Goal: Transaction & Acquisition: Obtain resource

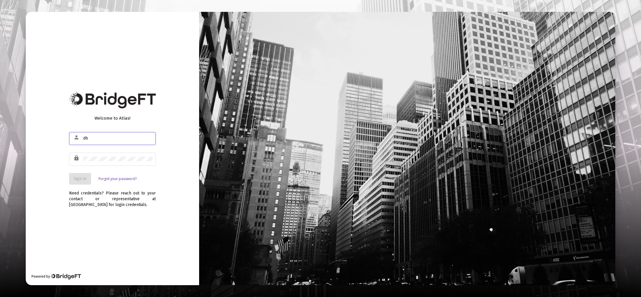
type input "[EMAIL_ADDRESS][DOMAIN_NAME]"
click at [83, 183] on button "Sign In" at bounding box center [80, 179] width 22 height 12
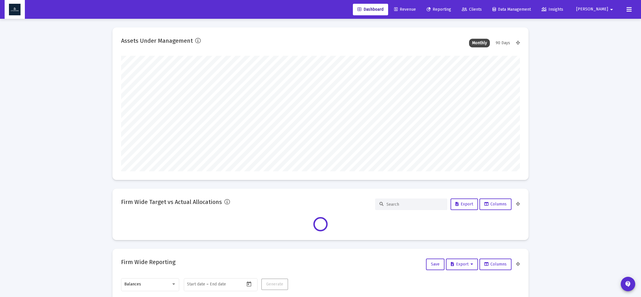
scroll to position [116, 399]
click at [451, 10] on span "Reporting" at bounding box center [439, 9] width 25 height 5
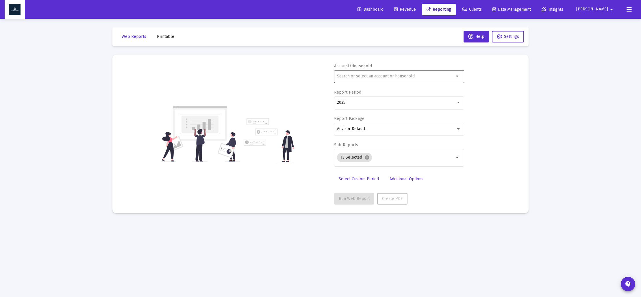
click at [352, 77] on input "text" at bounding box center [395, 76] width 117 height 5
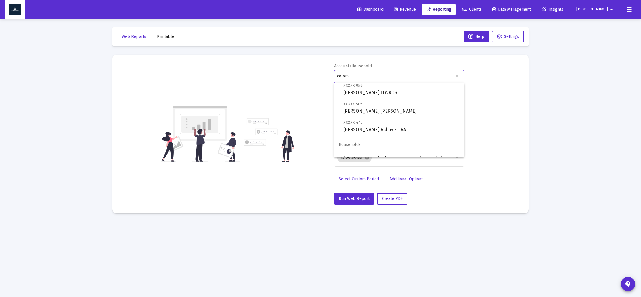
scroll to position [23, 0]
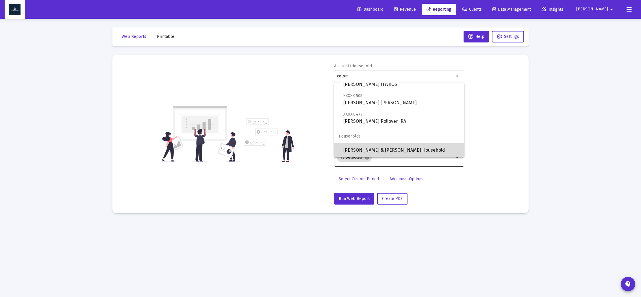
drag, startPoint x: 384, startPoint y: 151, endPoint x: 382, endPoint y: 149, distance: 3.0
click at [384, 151] on span "[PERSON_NAME] & [PERSON_NAME] Household" at bounding box center [402, 150] width 116 height 14
type input "[PERSON_NAME] & [PERSON_NAME] Household"
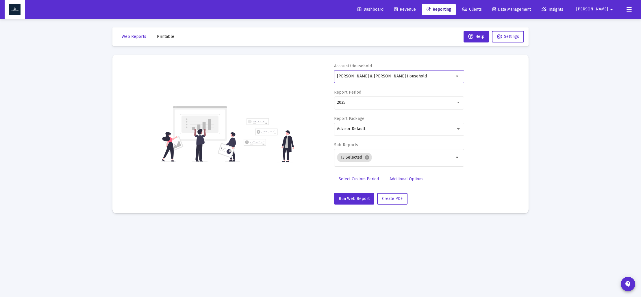
click at [358, 180] on span "Select Custom Period" at bounding box center [359, 179] width 40 height 5
click at [391, 102] on icon "Open calendar" at bounding box center [393, 102] width 5 height 5
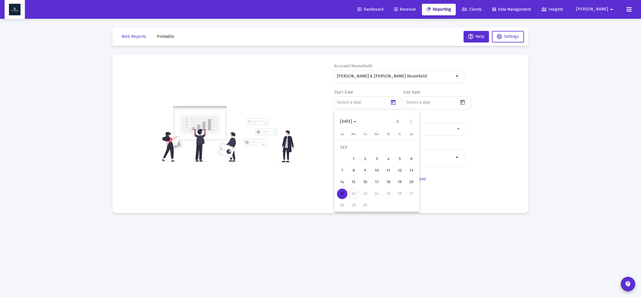
click at [357, 120] on span "[DATE]" at bounding box center [348, 121] width 16 height 5
click at [363, 199] on div "2023" at bounding box center [367, 197] width 18 height 10
click at [349, 176] on div "SEP" at bounding box center [346, 174] width 18 height 10
click at [409, 194] on div "30" at bounding box center [412, 194] width 10 height 10
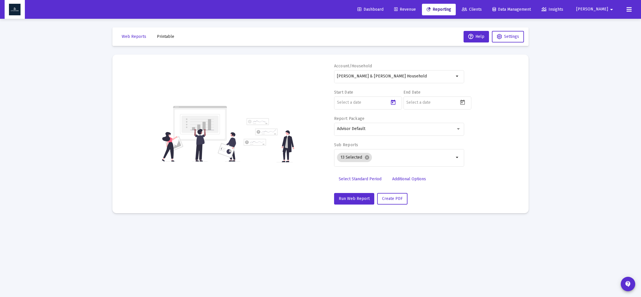
type input "[DATE]"
click at [464, 104] on icon "Open calendar" at bounding box center [463, 102] width 5 height 5
click at [426, 122] on icon "Choose month and year" at bounding box center [424, 121] width 3 height 1
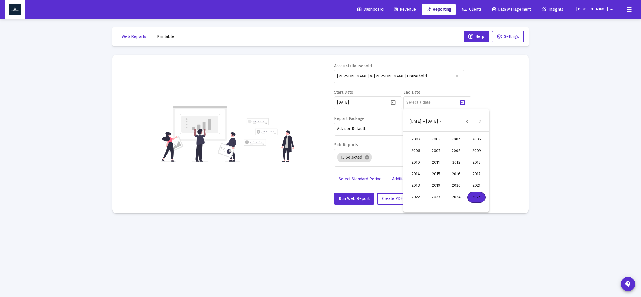
click at [439, 198] on div "2023" at bounding box center [436, 197] width 18 height 10
click at [411, 176] on div "SEP" at bounding box center [416, 174] width 18 height 10
click at [482, 122] on button "Next month" at bounding box center [481, 122] width 12 height 12
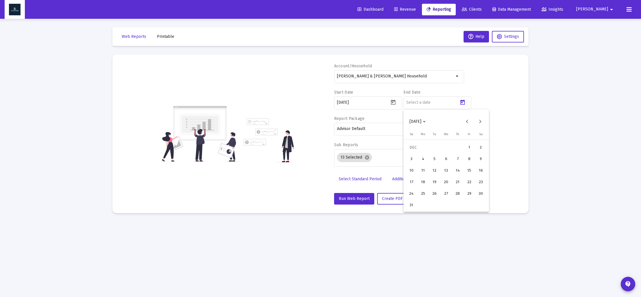
click at [411, 204] on div "31" at bounding box center [412, 205] width 10 height 10
type input "[DATE]"
click at [367, 158] on mat-icon "cancel" at bounding box center [367, 157] width 5 height 5
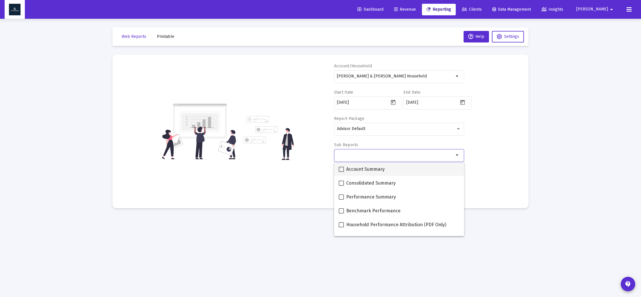
click at [360, 170] on span "Account Summary" at bounding box center [365, 169] width 38 height 7
click at [341, 172] on input "Account Summary" at bounding box center [341, 172] width 0 height 0
checkbox input "true"
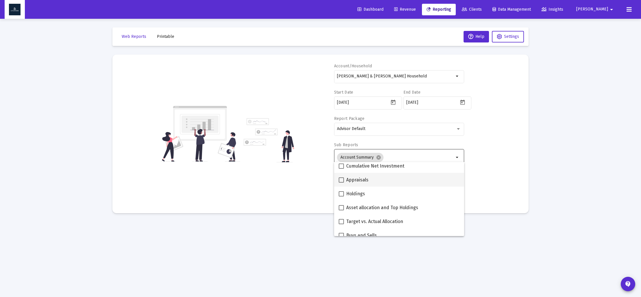
scroll to position [111, 0]
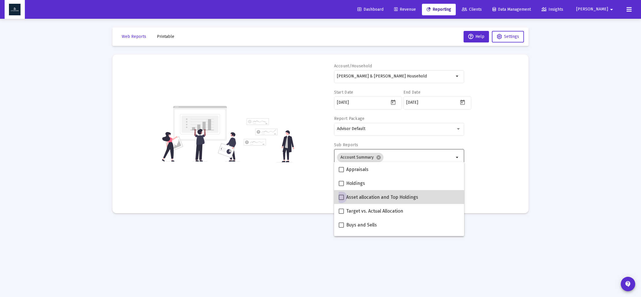
click at [368, 199] on span "Asset allocation and Top Holdings" at bounding box center [382, 197] width 72 height 7
click at [341, 200] on input "Asset allocation and Top Holdings" at bounding box center [341, 200] width 0 height 0
checkbox input "true"
drag, startPoint x: 503, startPoint y: 225, endPoint x: 491, endPoint y: 226, distance: 12.7
click at [503, 225] on mat-sidenav-content "Loading... Web Reports Printable Help Settings Account/Household Andrew & Genev…" at bounding box center [321, 148] width 434 height 297
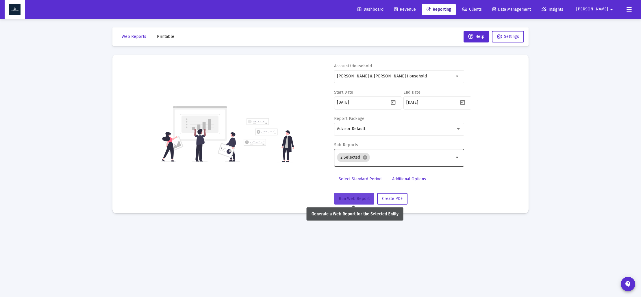
click at [359, 201] on span "Run Web Report" at bounding box center [354, 198] width 31 height 5
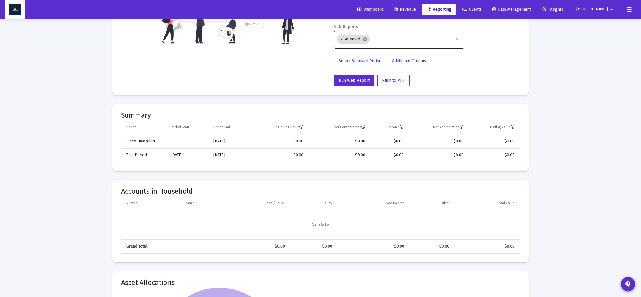
scroll to position [0, 0]
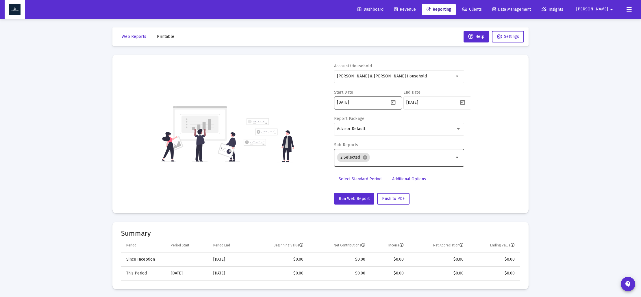
click at [396, 103] on icon "Open calendar" at bounding box center [393, 102] width 5 height 5
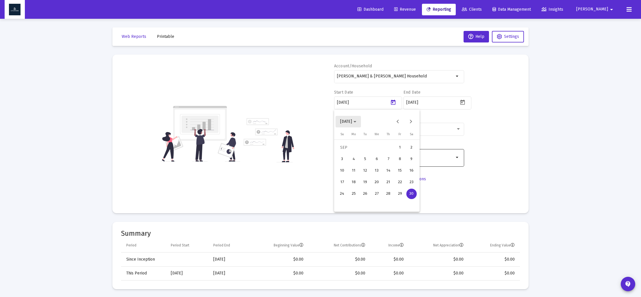
click at [357, 121] on polygon "Choose month and year" at bounding box center [355, 121] width 3 height 1
click at [388, 200] on div "2024" at bounding box center [387, 197] width 18 height 10
click at [348, 175] on div "SEP" at bounding box center [346, 174] width 18 height 10
click at [355, 205] on div "30" at bounding box center [354, 205] width 10 height 10
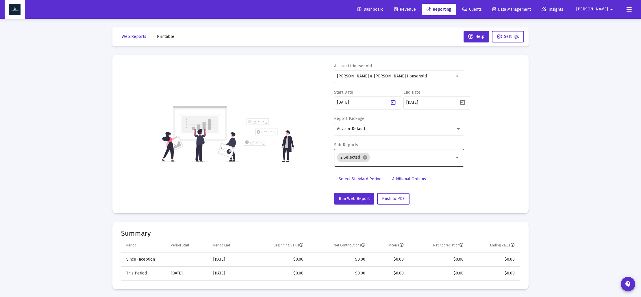
type input "[DATE]"
click at [469, 104] on div "[DATE]" at bounding box center [438, 102] width 68 height 14
click at [464, 104] on icon "Open calendar" at bounding box center [463, 102] width 6 height 6
click at [482, 123] on button "Next month" at bounding box center [481, 122] width 12 height 12
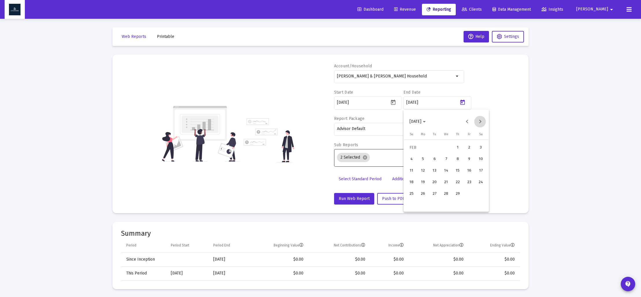
click at [482, 123] on button "Next month" at bounding box center [481, 122] width 12 height 12
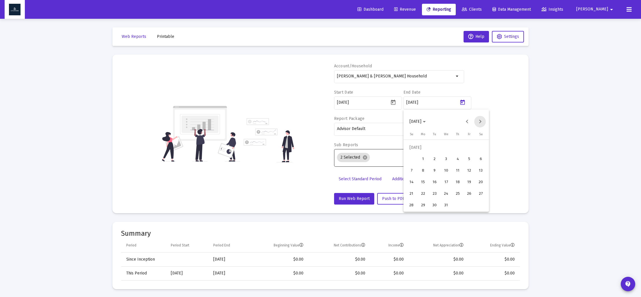
click at [482, 123] on button "Next month" at bounding box center [481, 122] width 12 height 12
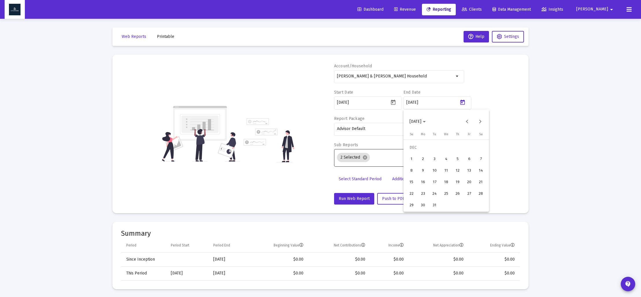
drag, startPoint x: 433, startPoint y: 205, endPoint x: 433, endPoint y: 212, distance: 6.4
click at [433, 205] on div "31" at bounding box center [435, 205] width 10 height 10
type input "[DATE]"
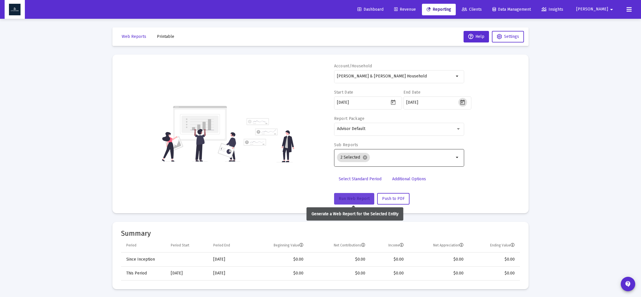
click at [355, 196] on span "Run Web Report" at bounding box center [354, 198] width 31 height 5
click at [163, 38] on span "Printable" at bounding box center [165, 36] width 17 height 5
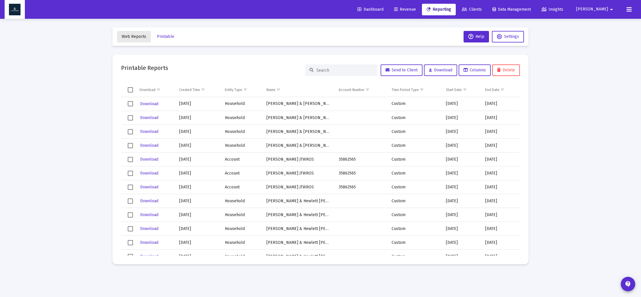
click at [134, 39] on button "Web Reports" at bounding box center [134, 37] width 34 height 12
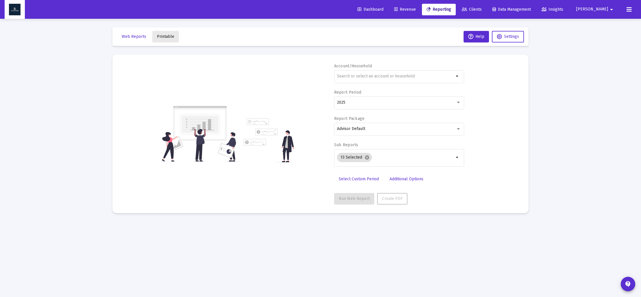
click at [170, 38] on span "Printable" at bounding box center [165, 36] width 17 height 5
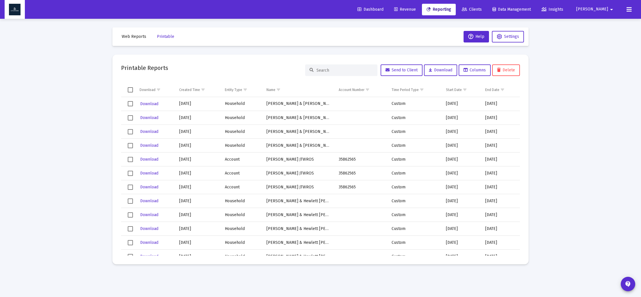
click at [138, 40] on button "Web Reports" at bounding box center [134, 37] width 34 height 12
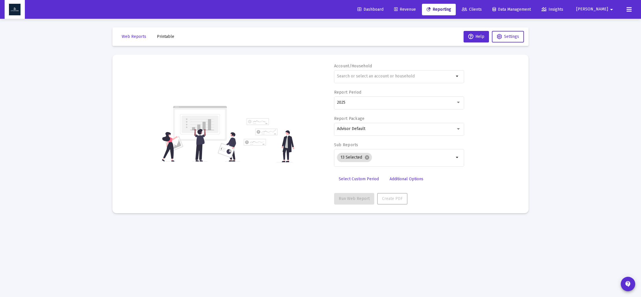
click at [160, 38] on span "Printable" at bounding box center [165, 36] width 17 height 5
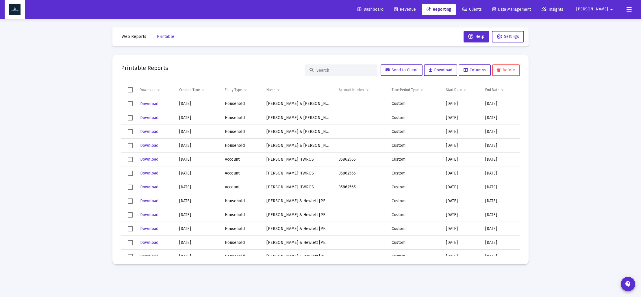
click at [133, 38] on span "Web Reports" at bounding box center [134, 36] width 25 height 5
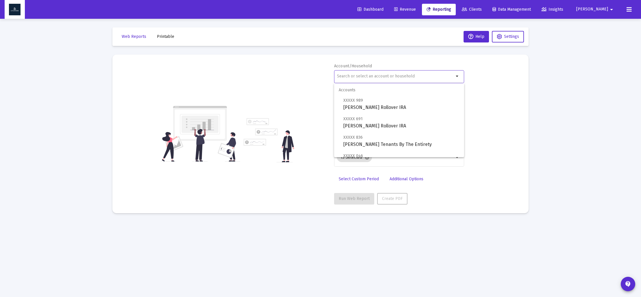
click at [392, 76] on input "text" at bounding box center [395, 76] width 117 height 5
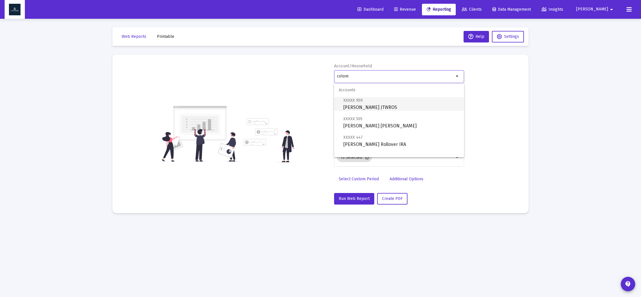
scroll to position [23, 0]
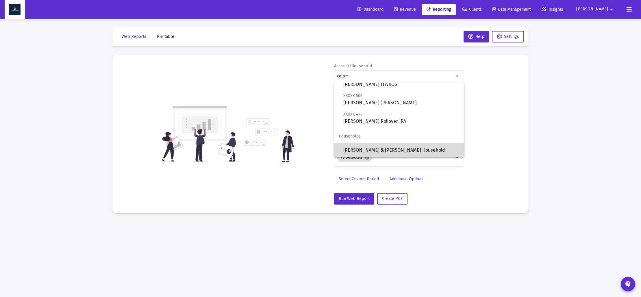
click at [399, 147] on span "[PERSON_NAME] & [PERSON_NAME] Household" at bounding box center [402, 150] width 116 height 14
type input "[PERSON_NAME] & [PERSON_NAME] Household"
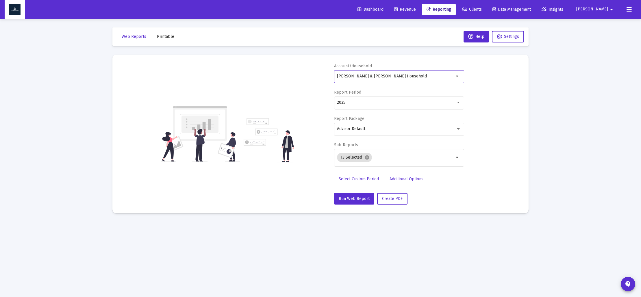
click at [360, 178] on span "Select Custom Period" at bounding box center [359, 179] width 40 height 5
click at [394, 103] on icon "Open calendar" at bounding box center [393, 102] width 6 height 6
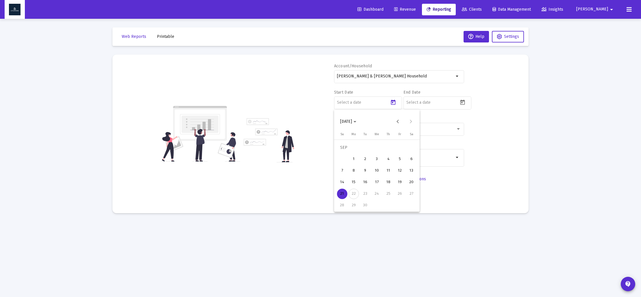
click at [357, 122] on icon "Choose month and year" at bounding box center [355, 121] width 3 height 1
click at [385, 194] on div "2024" at bounding box center [387, 197] width 18 height 10
click at [348, 175] on div "SEP" at bounding box center [346, 174] width 18 height 10
click at [353, 206] on div "30" at bounding box center [354, 205] width 10 height 10
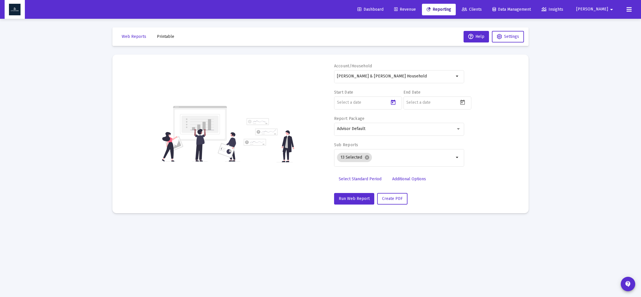
type input "[DATE]"
click at [465, 102] on icon "Open calendar" at bounding box center [463, 102] width 6 height 6
click at [426, 121] on icon "Choose month and year" at bounding box center [424, 121] width 3 height 1
click at [449, 197] on div "2024" at bounding box center [456, 197] width 18 height 10
click at [476, 172] on div "DEC" at bounding box center [477, 174] width 18 height 10
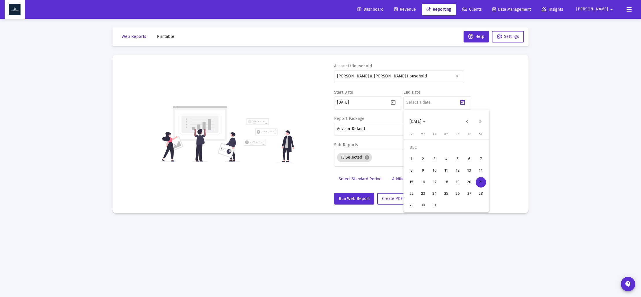
click at [437, 206] on div "31" at bounding box center [435, 205] width 10 height 10
type input "[DATE]"
click at [367, 158] on mat-icon "cancel" at bounding box center [367, 157] width 5 height 5
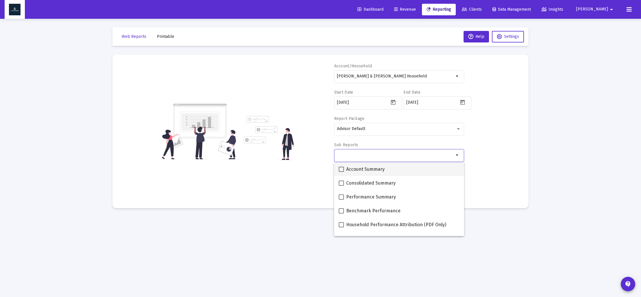
click at [345, 168] on label "Account Summary" at bounding box center [362, 169] width 46 height 7
click at [341, 172] on input "Account Summary" at bounding box center [341, 172] width 0 height 0
checkbox input "true"
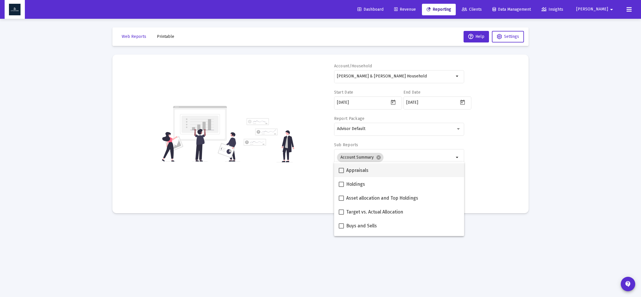
scroll to position [106, 0]
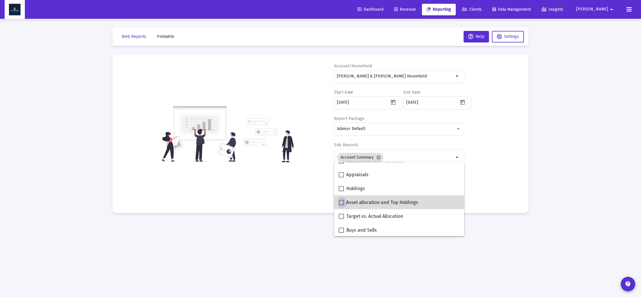
click at [340, 204] on span at bounding box center [341, 202] width 5 height 5
click at [341, 205] on input "Asset allocation and Top Holdings" at bounding box center [341, 205] width 0 height 0
checkbox input "true"
click at [327, 231] on mat-sidenav-content "Loading... Web Reports Printable Help Settings Account/Household [PERSON_NAME] …" at bounding box center [321, 148] width 434 height 297
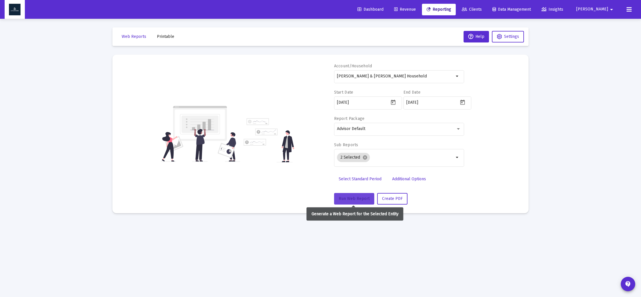
click at [351, 201] on span "Run Web Report" at bounding box center [354, 198] width 31 height 5
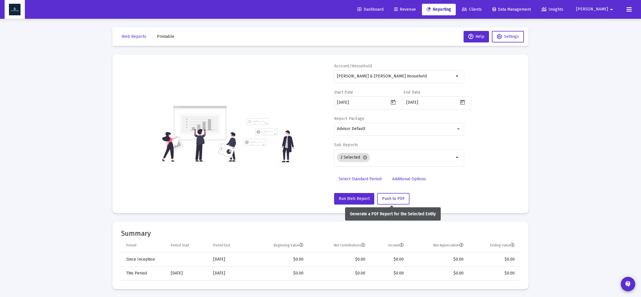
click at [386, 196] on span "Push to PDF" at bounding box center [393, 198] width 23 height 5
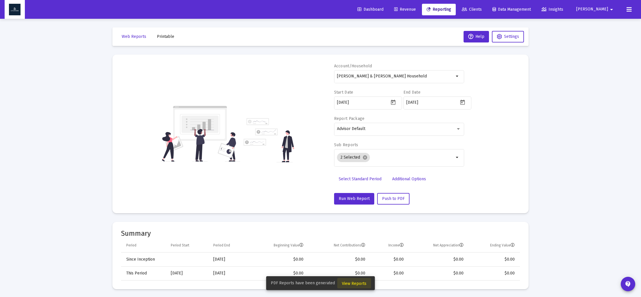
click at [360, 283] on span "View Reports" at bounding box center [354, 283] width 25 height 5
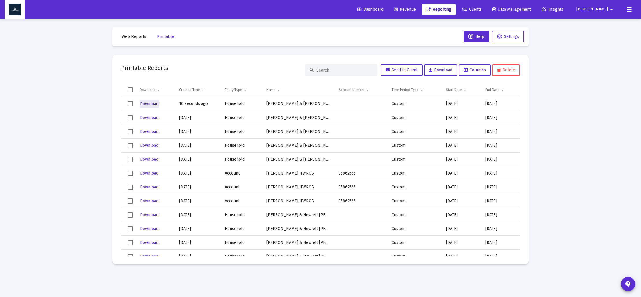
click at [149, 105] on span "Download" at bounding box center [149, 103] width 18 height 5
click at [136, 38] on span "Web Reports" at bounding box center [134, 36] width 25 height 5
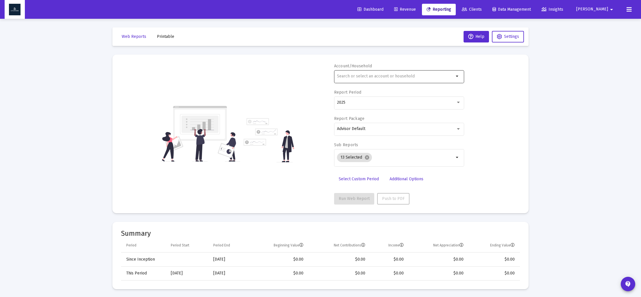
click at [360, 79] on div at bounding box center [395, 76] width 117 height 14
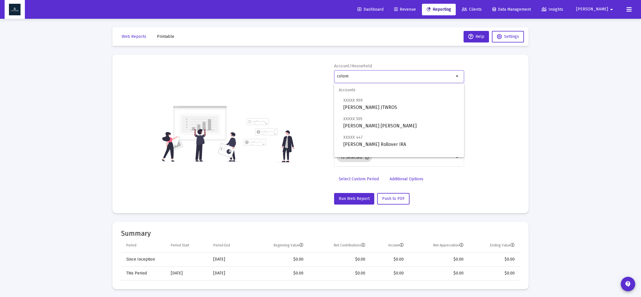
scroll to position [23, 0]
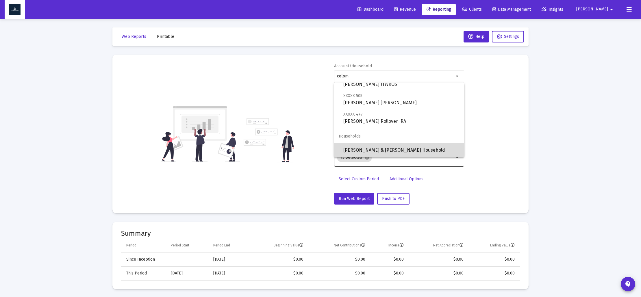
click at [371, 149] on span "[PERSON_NAME] & [PERSON_NAME] Household" at bounding box center [402, 150] width 116 height 14
type input "[PERSON_NAME] & [PERSON_NAME] Household"
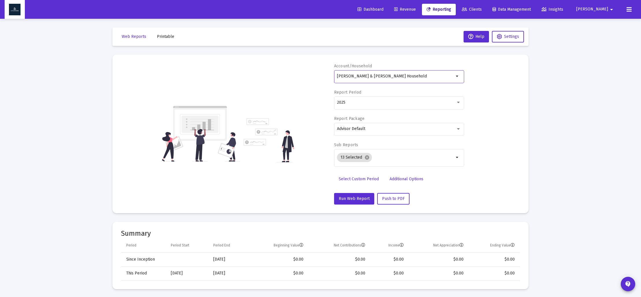
click at [361, 177] on span "Select Custom Period" at bounding box center [359, 179] width 40 height 5
click at [395, 104] on icon "Open calendar" at bounding box center [393, 102] width 6 height 6
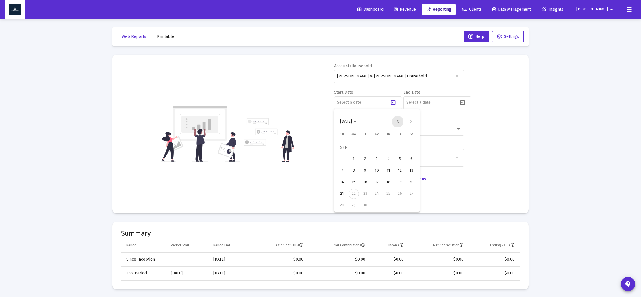
click at [398, 121] on button "Previous month" at bounding box center [398, 122] width 12 height 12
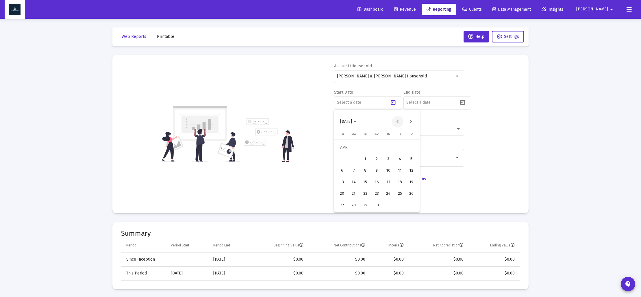
click at [398, 121] on button "Previous month" at bounding box center [398, 122] width 12 height 12
click at [355, 206] on div "31" at bounding box center [354, 205] width 10 height 10
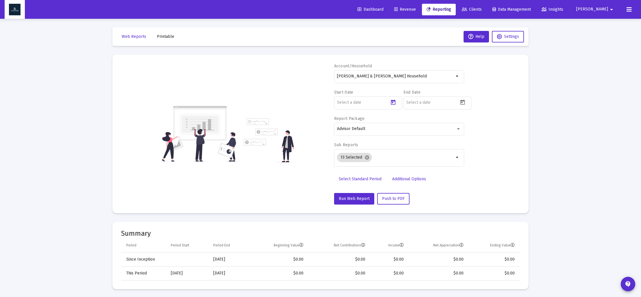
type input "[DATE]"
click at [461, 103] on icon "Open calendar" at bounding box center [463, 102] width 5 height 5
click at [468, 122] on button "Previous month" at bounding box center [467, 122] width 12 height 12
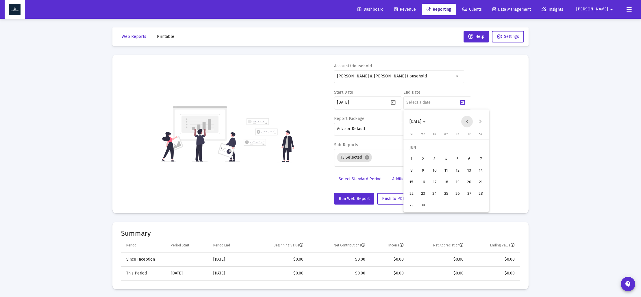
click at [468, 122] on button "Previous month" at bounding box center [467, 122] width 12 height 12
click at [479, 122] on button "Next month" at bounding box center [481, 122] width 12 height 12
click at [424, 206] on div "30" at bounding box center [423, 205] width 10 height 10
type input "[DATE]"
click at [368, 157] on mat-icon "cancel" at bounding box center [367, 157] width 5 height 5
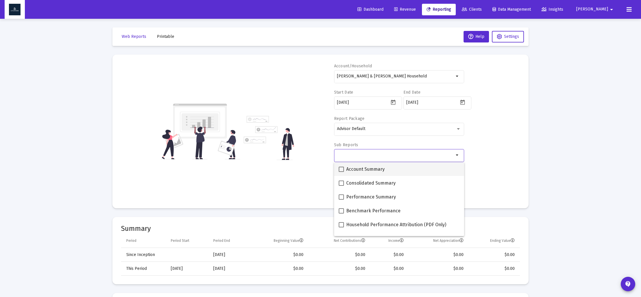
click at [341, 167] on span at bounding box center [341, 169] width 5 height 5
click at [341, 172] on input "Account Summary" at bounding box center [341, 172] width 0 height 0
checkbox input "true"
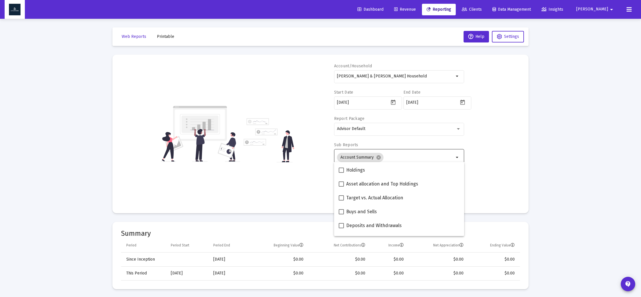
scroll to position [119, 0]
click at [343, 188] on span at bounding box center [341, 188] width 5 height 5
click at [341, 191] on input "Asset allocation and Top Holdings" at bounding box center [341, 191] width 0 height 0
checkbox input "true"
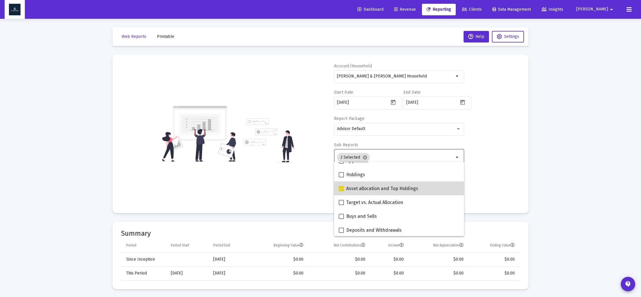
scroll to position [120, 0]
click at [307, 194] on div "Account/Household [PERSON_NAME] & [PERSON_NAME] Household arrow_drop_down Start…" at bounding box center [320, 133] width 399 height 141
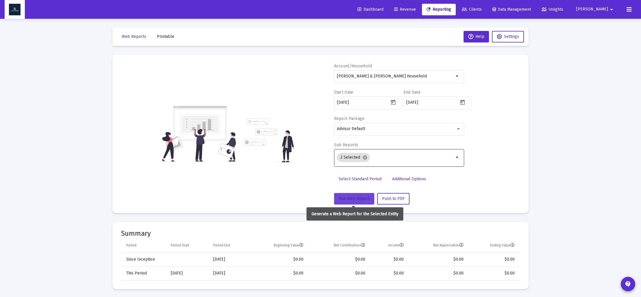
click at [347, 197] on span "Run Web Report" at bounding box center [354, 198] width 31 height 5
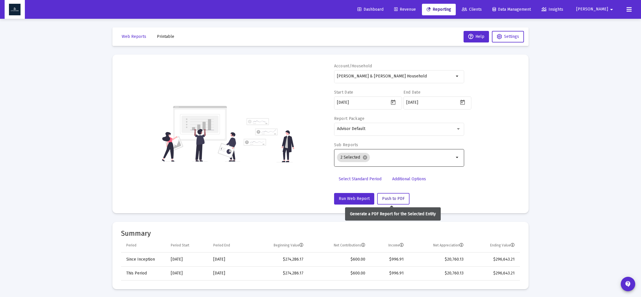
click at [398, 199] on span "Push to PDF" at bounding box center [393, 198] width 23 height 5
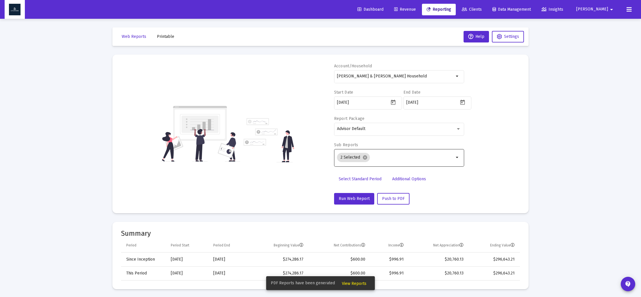
click at [356, 284] on span "View Reports" at bounding box center [354, 283] width 25 height 5
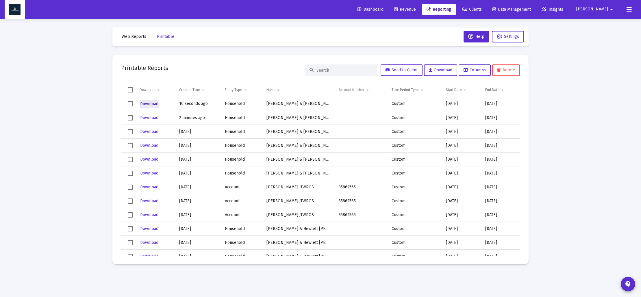
click at [146, 103] on span "Download" at bounding box center [149, 103] width 18 height 5
click at [135, 37] on span "Web Reports" at bounding box center [134, 36] width 25 height 5
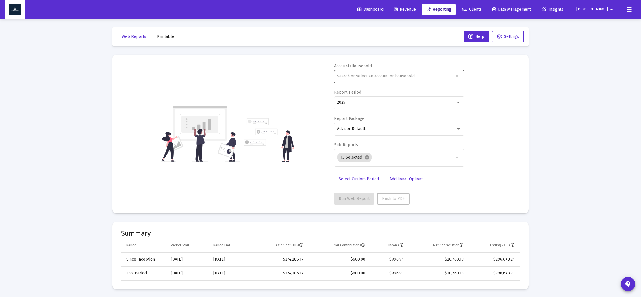
click at [381, 78] on input "text" at bounding box center [395, 76] width 117 height 5
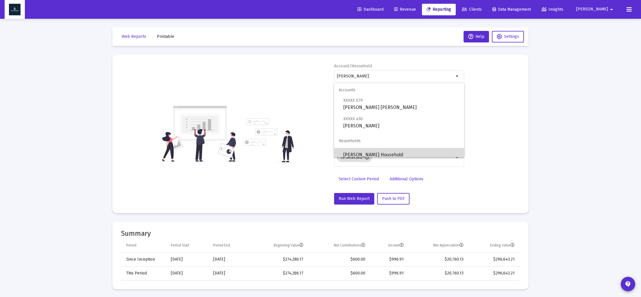
click at [378, 156] on span "[PERSON_NAME] Household" at bounding box center [402, 155] width 116 height 14
type input "[PERSON_NAME] Household"
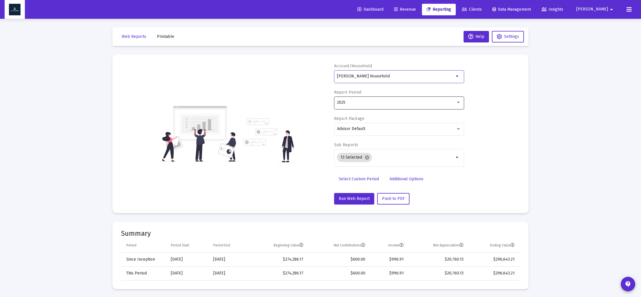
click at [459, 105] on div "2025" at bounding box center [399, 102] width 124 height 14
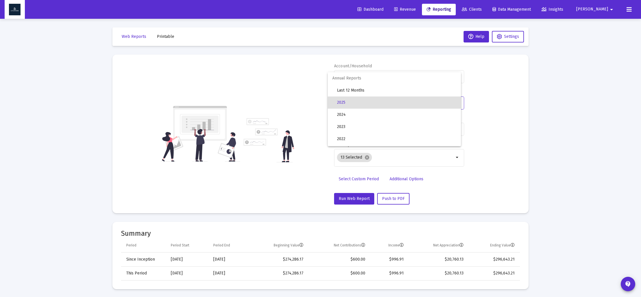
drag, startPoint x: 485, startPoint y: 118, endPoint x: 475, endPoint y: 141, distance: 25.5
click at [485, 118] on div at bounding box center [320, 148] width 641 height 297
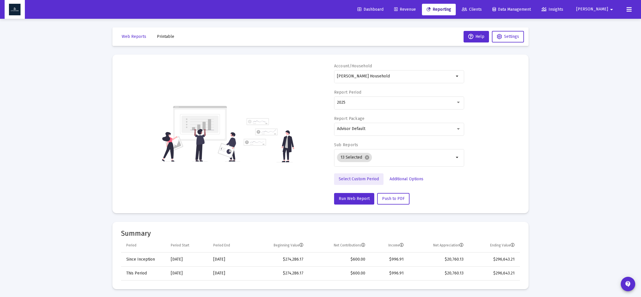
click at [363, 178] on span "Select Custom Period" at bounding box center [359, 179] width 40 height 5
click at [394, 103] on icon "Open calendar" at bounding box center [393, 102] width 6 height 6
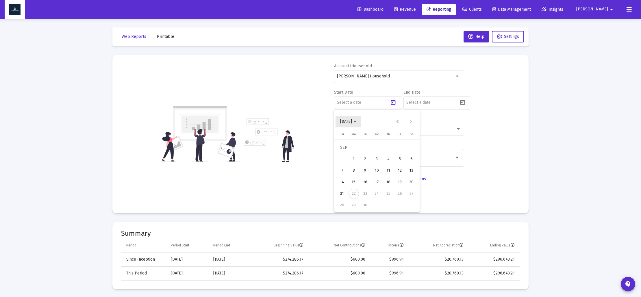
click at [357, 121] on polygon "Choose month and year" at bounding box center [355, 121] width 3 height 1
click at [364, 197] on div "2023" at bounding box center [367, 197] width 18 height 10
click at [349, 175] on div "SEP" at bounding box center [346, 174] width 18 height 10
click at [411, 193] on div "30" at bounding box center [412, 194] width 10 height 10
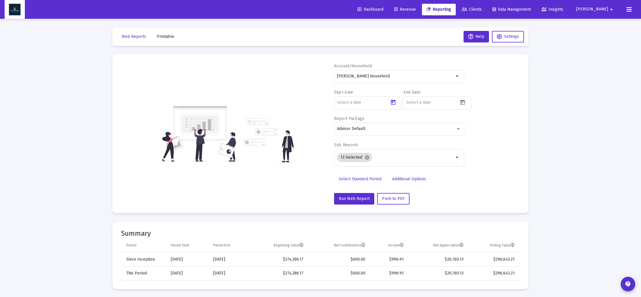
type input "[DATE]"
click at [463, 102] on icon "Open calendar" at bounding box center [463, 102] width 6 height 6
click at [431, 123] on button "[DATE]" at bounding box center [417, 122] width 25 height 12
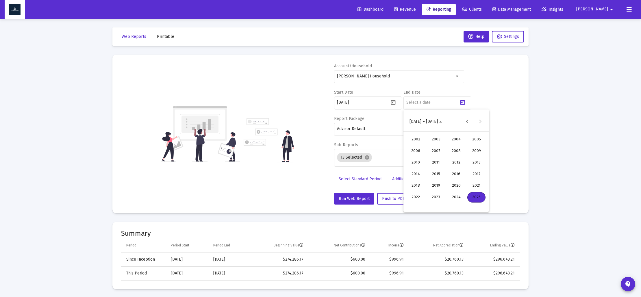
click at [435, 196] on div "2023" at bounding box center [436, 197] width 18 height 10
click at [473, 172] on div "DEC" at bounding box center [477, 174] width 18 height 10
click at [414, 204] on div "31" at bounding box center [412, 205] width 10 height 10
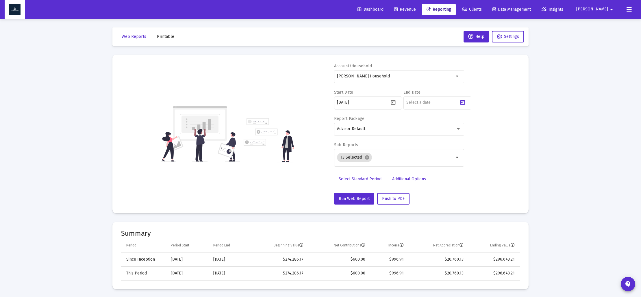
type input "[DATE]"
click at [368, 159] on mat-chip "13 Selected cancel" at bounding box center [354, 157] width 35 height 9
click at [367, 158] on mat-icon "cancel" at bounding box center [367, 157] width 5 height 5
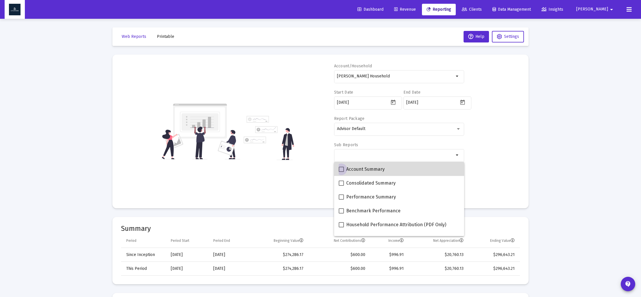
click at [350, 168] on span "Account Summary" at bounding box center [365, 169] width 38 height 7
click at [341, 172] on input "Account Summary" at bounding box center [341, 172] width 0 height 0
checkbox input "true"
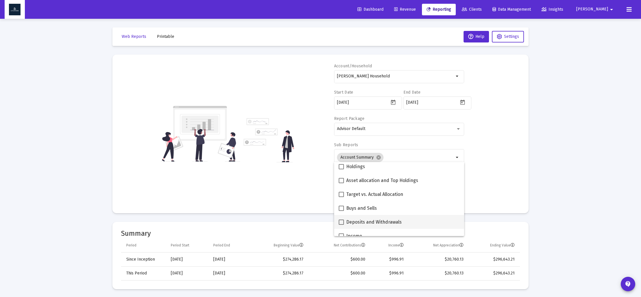
scroll to position [134, 0]
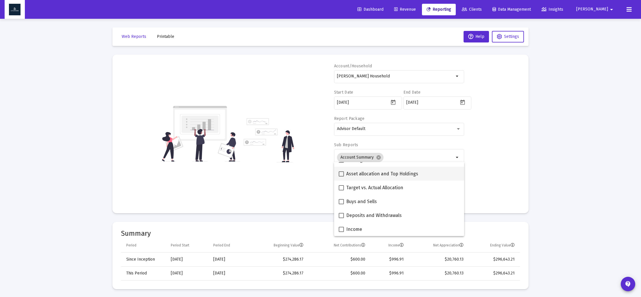
click at [342, 175] on span at bounding box center [341, 173] width 5 height 5
click at [341, 177] on input "Asset allocation and Top Holdings" at bounding box center [341, 177] width 0 height 0
checkbox input "true"
drag, startPoint x: 314, startPoint y: 179, endPoint x: 318, endPoint y: 188, distance: 9.6
click at [314, 179] on div "Account/Household [PERSON_NAME] Household arrow_drop_down Start Date [DATE] End…" at bounding box center [320, 133] width 399 height 141
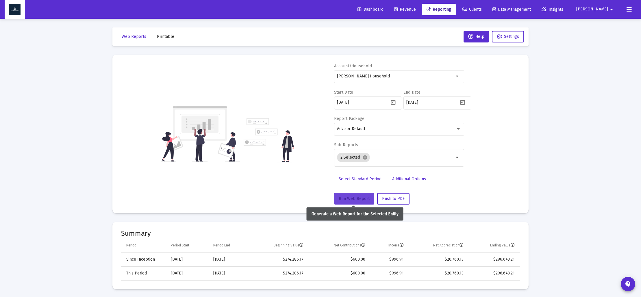
click at [351, 199] on span "Run Web Report" at bounding box center [354, 198] width 31 height 5
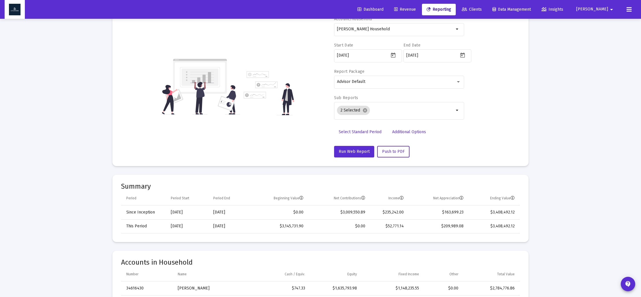
scroll to position [51, 0]
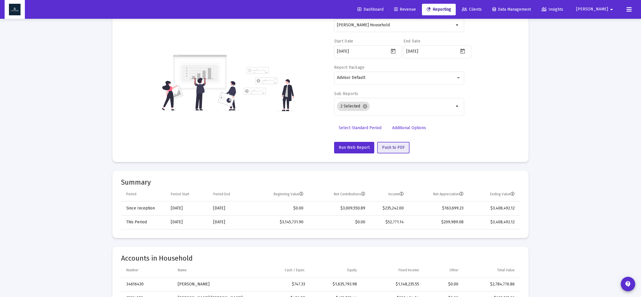
click at [392, 149] on span "Push to PDF" at bounding box center [393, 147] width 23 height 5
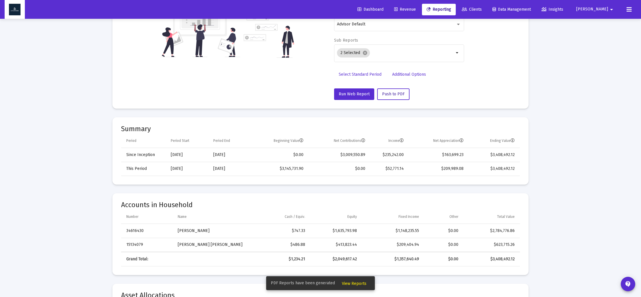
scroll to position [111, 0]
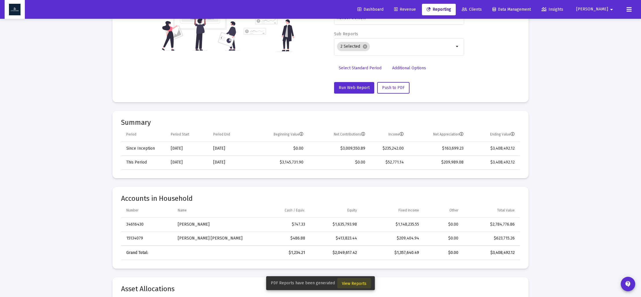
click at [352, 284] on span "View Reports" at bounding box center [354, 283] width 25 height 5
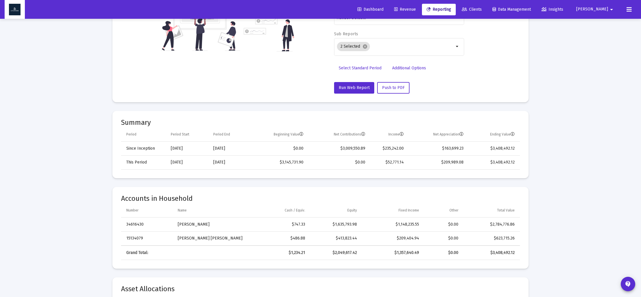
scroll to position [19, 0]
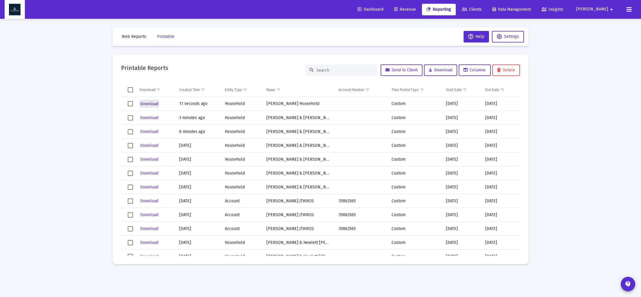
click at [150, 103] on span "Download" at bounding box center [149, 103] width 18 height 5
click at [137, 34] on span "Web Reports" at bounding box center [134, 36] width 25 height 5
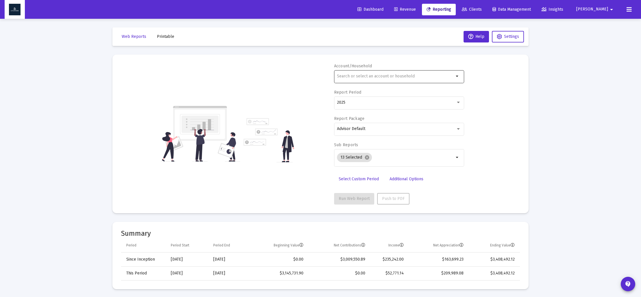
click at [365, 77] on input "text" at bounding box center [395, 76] width 117 height 5
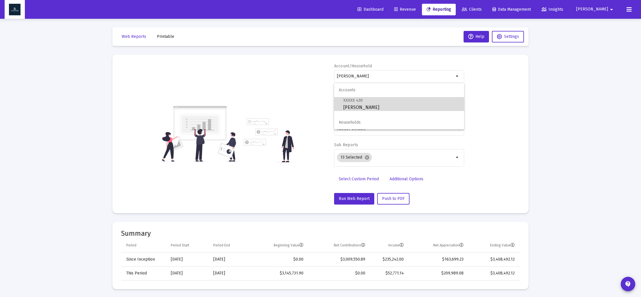
click at [375, 106] on span "XXXXX 430 [PERSON_NAME]" at bounding box center [402, 104] width 116 height 14
type input "[PERSON_NAME]"
click at [375, 106] on div "2025" at bounding box center [399, 102] width 124 height 14
click at [502, 148] on div at bounding box center [320, 148] width 641 height 297
click at [354, 180] on span "Select Custom Period" at bounding box center [359, 179] width 40 height 5
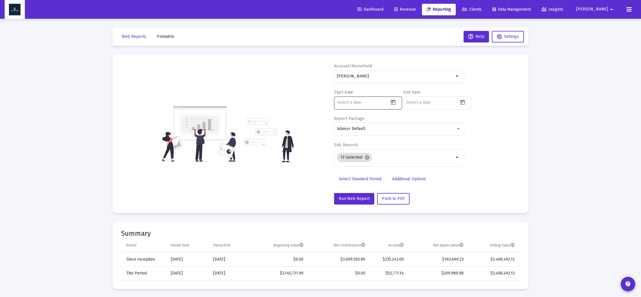
click at [394, 104] on icon "Open calendar" at bounding box center [393, 102] width 6 height 6
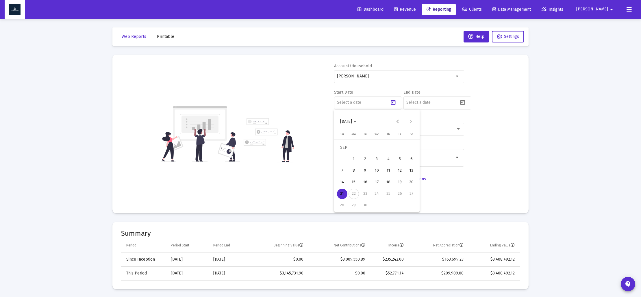
click at [357, 123] on span "[DATE]" at bounding box center [348, 121] width 16 height 5
click at [370, 195] on div "2023" at bounding box center [367, 197] width 18 height 10
click at [348, 174] on div "SEP" at bounding box center [346, 174] width 18 height 10
click at [413, 194] on div "30" at bounding box center [412, 194] width 10 height 10
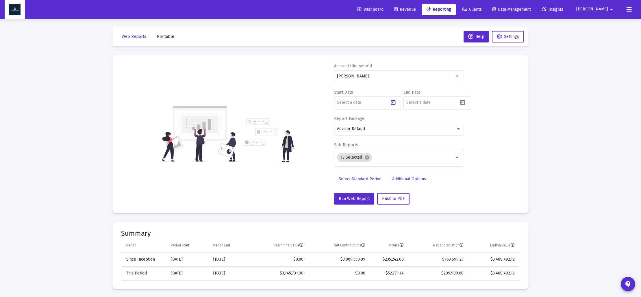
type input "[DATE]"
click at [464, 101] on icon "Open calendar" at bounding box center [463, 102] width 5 height 5
click at [426, 122] on span "[DATE]" at bounding box center [418, 121] width 16 height 5
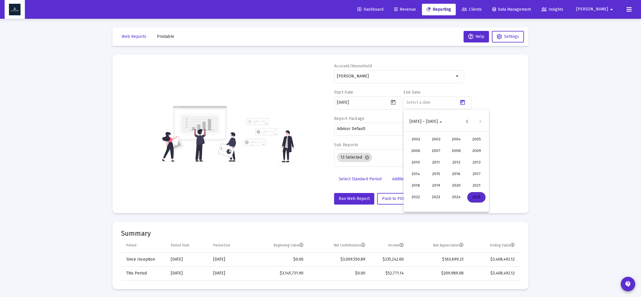
click at [440, 198] on div "2023" at bounding box center [436, 197] width 18 height 10
click at [473, 177] on div "DEC" at bounding box center [477, 174] width 18 height 10
click at [414, 204] on div "31" at bounding box center [412, 205] width 10 height 10
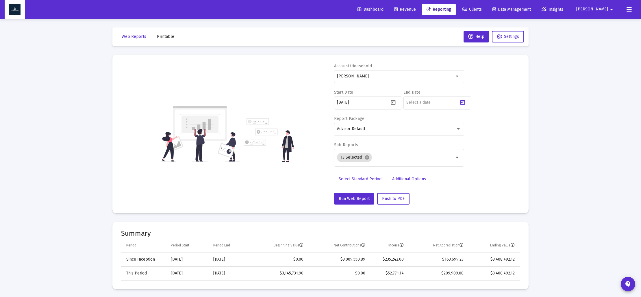
type input "[DATE]"
click at [369, 158] on mat-chip "13 Selected cancel" at bounding box center [354, 157] width 35 height 9
click at [367, 158] on mat-icon "cancel" at bounding box center [367, 157] width 5 height 5
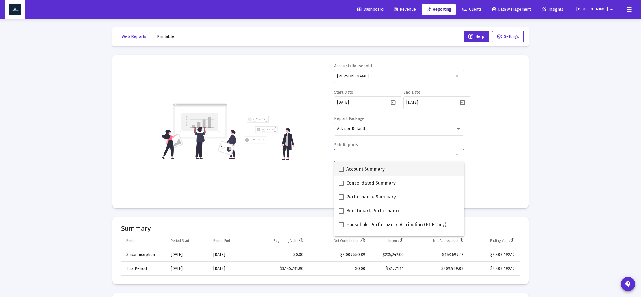
click at [342, 169] on span at bounding box center [341, 169] width 5 height 5
click at [341, 172] on input "Account Summary" at bounding box center [341, 172] width 0 height 0
checkbox input "true"
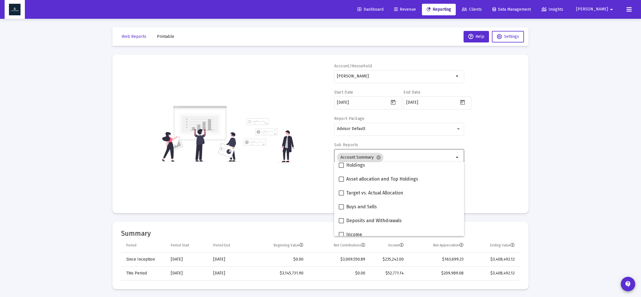
scroll to position [131, 0]
click at [341, 176] on span at bounding box center [341, 177] width 5 height 5
click at [341, 180] on input "Asset allocation and Top Holdings" at bounding box center [341, 180] width 0 height 0
checkbox input "true"
drag, startPoint x: 316, startPoint y: 180, endPoint x: 319, endPoint y: 183, distance: 4.7
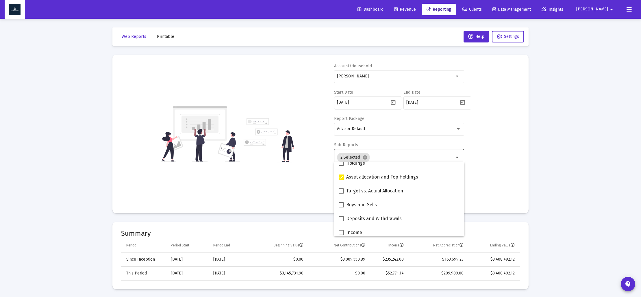
click at [316, 180] on div "Account/[PERSON_NAME] arrow_drop_down Start Date [DATE] End Date [DATE] Report …" at bounding box center [320, 133] width 399 height 141
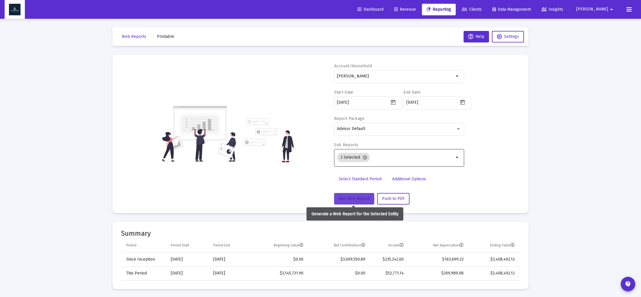
click at [347, 197] on span "Run Web Report" at bounding box center [354, 198] width 31 height 5
click at [389, 197] on span "Push to PDF" at bounding box center [393, 198] width 23 height 5
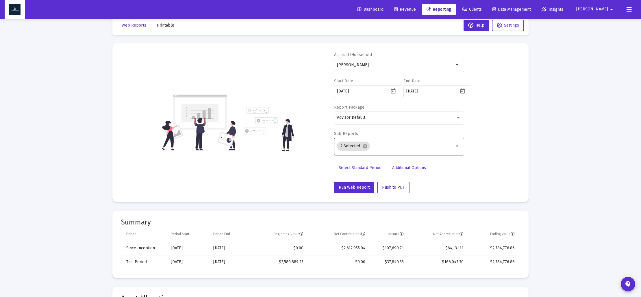
scroll to position [0, 0]
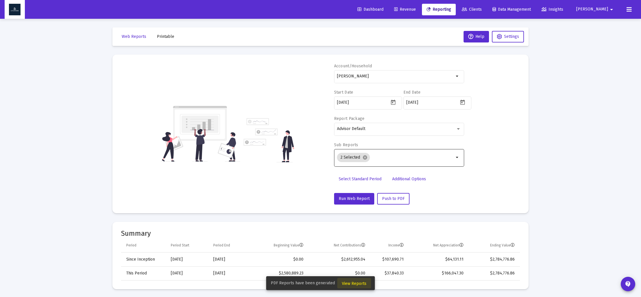
click at [356, 284] on span "View Reports" at bounding box center [354, 283] width 25 height 5
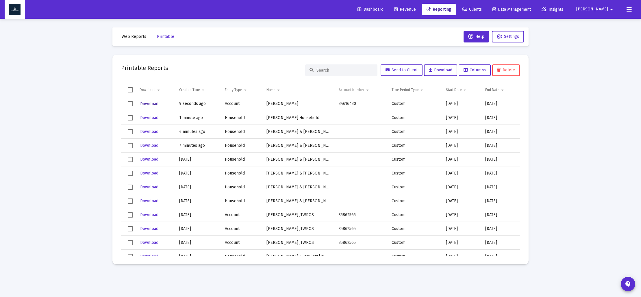
click at [149, 104] on span "Download" at bounding box center [149, 103] width 18 height 5
click at [138, 37] on span "Web Reports" at bounding box center [134, 36] width 25 height 5
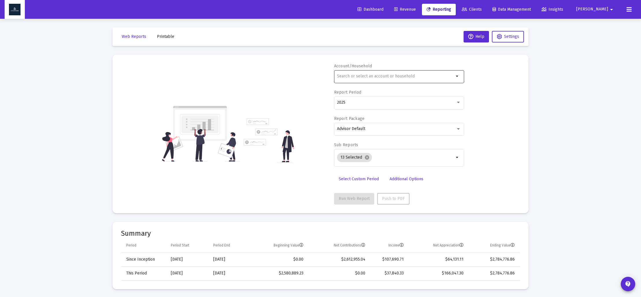
click at [395, 76] on input "text" at bounding box center [395, 76] width 117 height 5
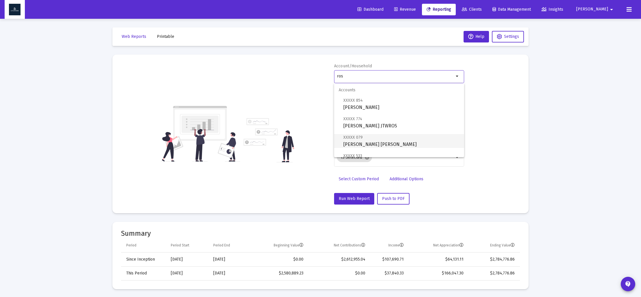
click at [369, 139] on span "XXXXX 079 [PERSON_NAME] [PERSON_NAME]" at bounding box center [402, 141] width 116 height 14
type input "[PERSON_NAME] [PERSON_NAME]"
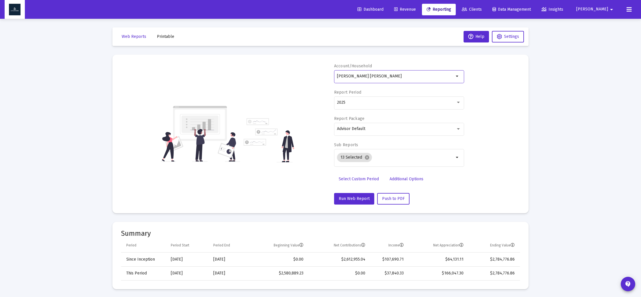
click at [347, 180] on span "Select Custom Period" at bounding box center [359, 179] width 40 height 5
click at [394, 101] on icon "Open calendar" at bounding box center [393, 102] width 6 height 6
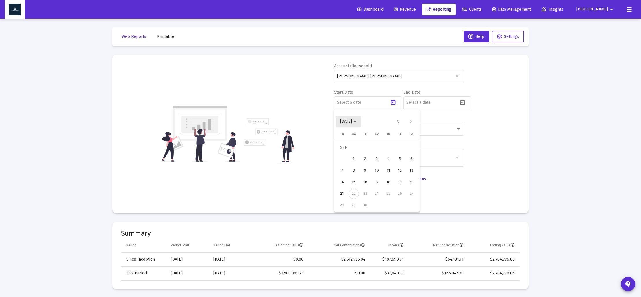
click at [357, 121] on icon "Choose month and year" at bounding box center [355, 121] width 3 height 1
click at [368, 197] on div "2023" at bounding box center [367, 197] width 18 height 10
click at [347, 176] on div "SEP" at bounding box center [346, 174] width 18 height 10
drag, startPoint x: 413, startPoint y: 196, endPoint x: 417, endPoint y: 184, distance: 12.3
click at [413, 195] on div "30" at bounding box center [412, 194] width 10 height 10
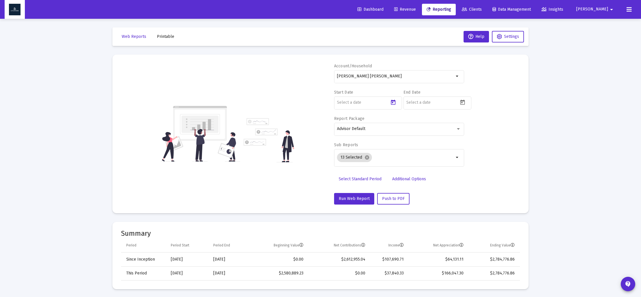
type input "[DATE]"
click at [465, 104] on icon "Open calendar" at bounding box center [463, 102] width 5 height 5
click at [426, 121] on polygon "Choose month and year" at bounding box center [424, 121] width 3 height 1
click at [430, 198] on div "2023" at bounding box center [436, 197] width 18 height 10
click at [475, 171] on div "DEC" at bounding box center [477, 174] width 18 height 10
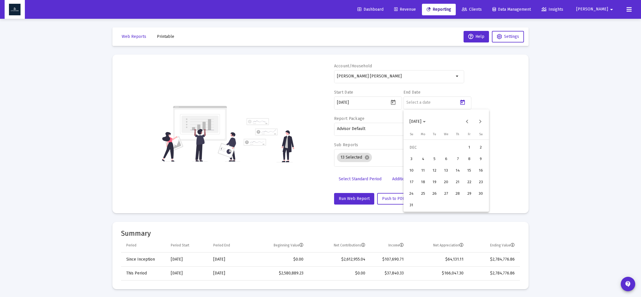
drag, startPoint x: 417, startPoint y: 203, endPoint x: 411, endPoint y: 197, distance: 8.0
click at [417, 203] on button "31" at bounding box center [412, 206] width 12 height 12
type input "[DATE]"
click at [368, 159] on mat-icon "cancel" at bounding box center [367, 157] width 5 height 5
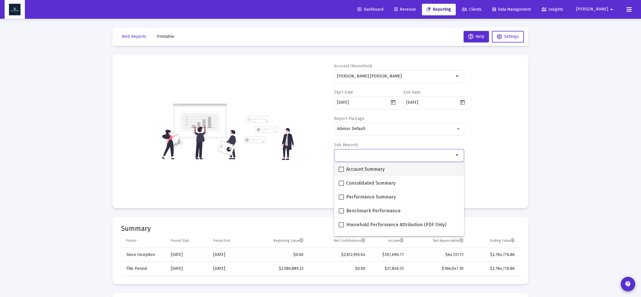
click at [362, 167] on span "Account Summary" at bounding box center [365, 169] width 38 height 7
click at [341, 172] on input "Account Summary" at bounding box center [341, 172] width 0 height 0
checkbox input "true"
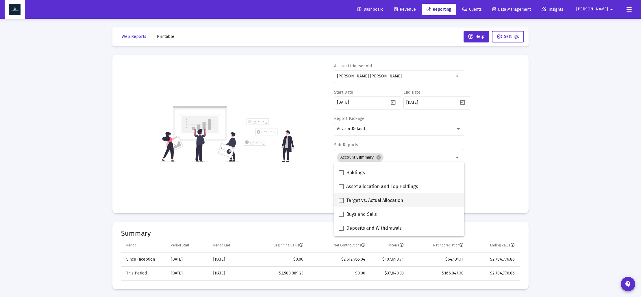
scroll to position [120, 0]
click at [342, 189] on span at bounding box center [341, 187] width 5 height 5
click at [341, 191] on input "Asset allocation and Top Holdings" at bounding box center [341, 191] width 0 height 0
checkbox input "true"
click at [305, 187] on div "Account/Household [PERSON_NAME] IRA arrow_drop_down Start Date [DATE] End Date …" at bounding box center [320, 133] width 399 height 141
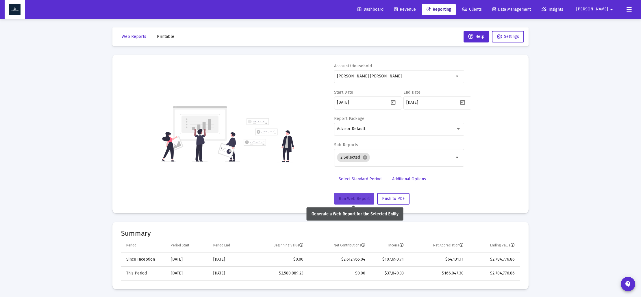
click at [349, 198] on span "Run Web Report" at bounding box center [354, 198] width 31 height 5
click at [396, 200] on span "Push to PDF" at bounding box center [393, 198] width 23 height 5
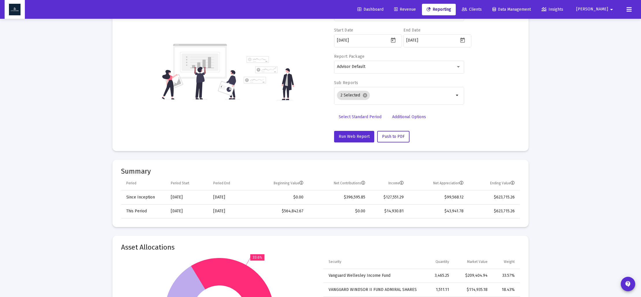
scroll to position [63, 0]
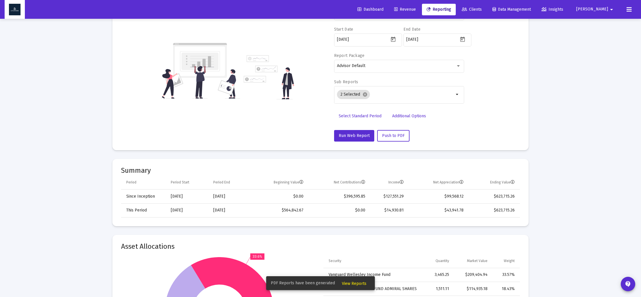
click at [355, 283] on span "View Reports" at bounding box center [354, 283] width 25 height 5
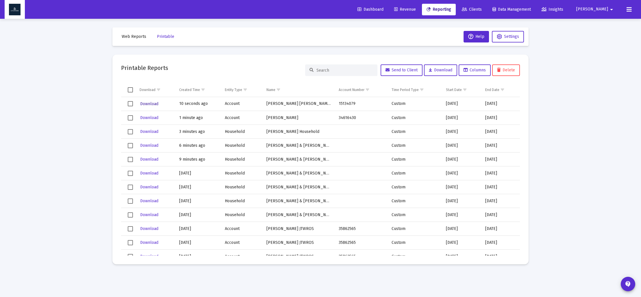
click at [147, 104] on span "Download" at bounding box center [149, 103] width 18 height 5
click at [137, 36] on span "Web Reports" at bounding box center [134, 36] width 25 height 5
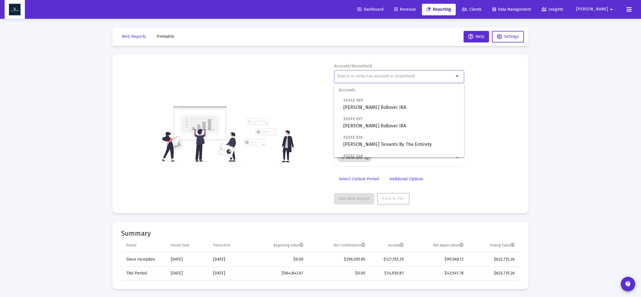
click at [375, 76] on input "text" at bounding box center [395, 76] width 117 height 5
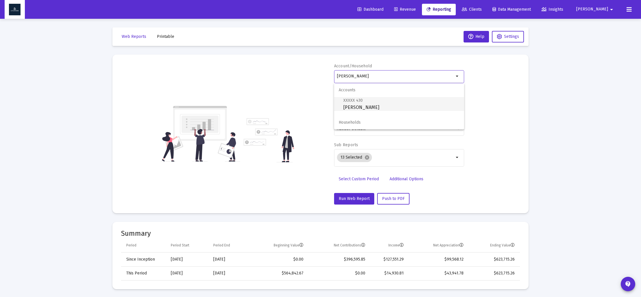
click at [379, 103] on span "XXXXX 430 [PERSON_NAME]" at bounding box center [402, 104] width 116 height 14
type input "[PERSON_NAME]"
click at [366, 177] on span "Select Custom Period" at bounding box center [359, 179] width 40 height 5
click at [392, 101] on icon "Open calendar" at bounding box center [393, 102] width 5 height 5
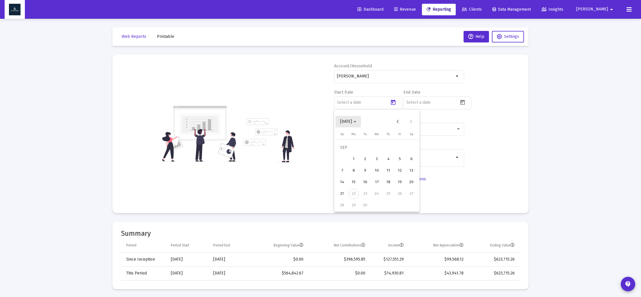
drag, startPoint x: 363, startPoint y: 123, endPoint x: 366, endPoint y: 129, distance: 7.1
click at [357, 123] on span "[DATE]" at bounding box center [348, 121] width 16 height 5
click at [384, 198] on div "2024" at bounding box center [387, 197] width 18 height 10
click at [349, 177] on div "SEP" at bounding box center [346, 174] width 18 height 10
drag, startPoint x: 355, startPoint y: 206, endPoint x: 359, endPoint y: 205, distance: 4.1
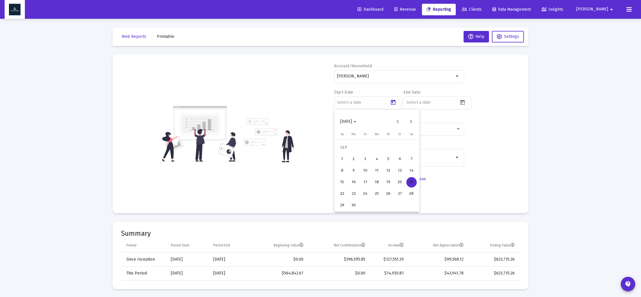
click at [357, 205] on div "30" at bounding box center [354, 205] width 10 height 10
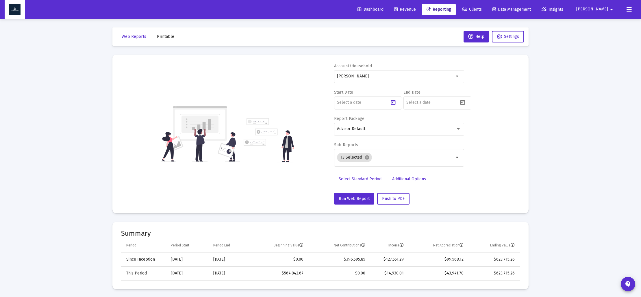
type input "[DATE]"
click at [464, 103] on icon "Open calendar" at bounding box center [463, 102] width 6 height 6
click at [426, 122] on icon "Choose month and year" at bounding box center [424, 121] width 3 height 1
click at [452, 198] on div "2024" at bounding box center [456, 197] width 18 height 10
click at [475, 174] on div "DEC" at bounding box center [477, 174] width 18 height 10
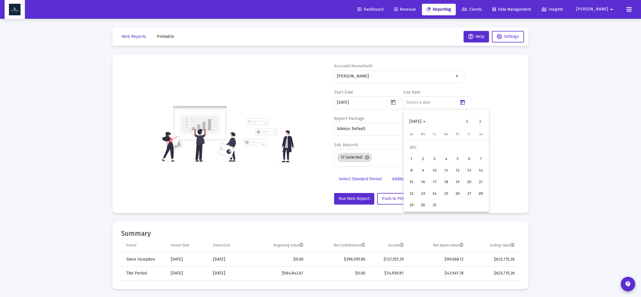
drag, startPoint x: 435, startPoint y: 206, endPoint x: 420, endPoint y: 206, distance: 15.3
click at [435, 206] on div "31" at bounding box center [435, 205] width 10 height 10
type input "[DATE]"
click at [366, 157] on mat-icon "cancel" at bounding box center [367, 157] width 5 height 5
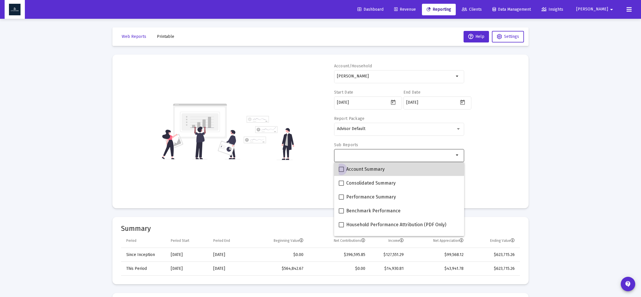
drag, startPoint x: 341, startPoint y: 166, endPoint x: 351, endPoint y: 175, distance: 13.1
click at [341, 166] on label "Account Summary" at bounding box center [362, 169] width 46 height 7
click at [341, 172] on input "Account Summary" at bounding box center [341, 172] width 0 height 0
checkbox input "true"
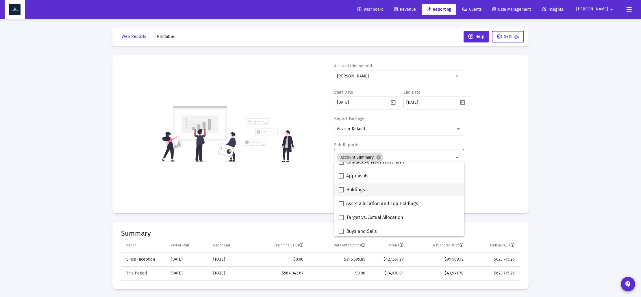
scroll to position [105, 0]
click at [342, 203] on span at bounding box center [341, 203] width 5 height 5
click at [341, 206] on input "Asset allocation and Top Holdings" at bounding box center [341, 206] width 0 height 0
checkbox input "true"
drag, startPoint x: 301, startPoint y: 193, endPoint x: 311, endPoint y: 200, distance: 12.4
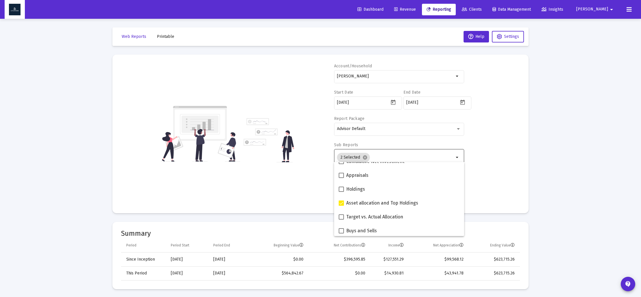
click at [301, 193] on div "Account/[PERSON_NAME] arrow_drop_down Start Date [DATE] End Date [DATE] Report …" at bounding box center [320, 133] width 399 height 141
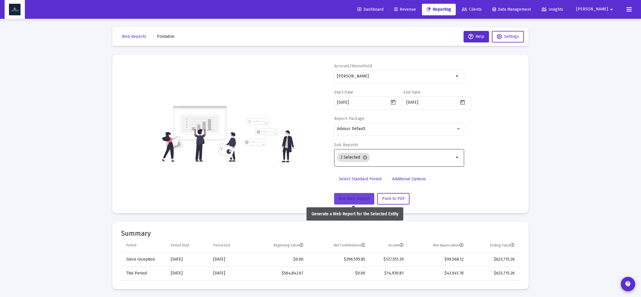
click at [349, 198] on span "Run Web Report" at bounding box center [354, 198] width 31 height 5
click at [394, 200] on span "Push to PDF" at bounding box center [393, 198] width 23 height 5
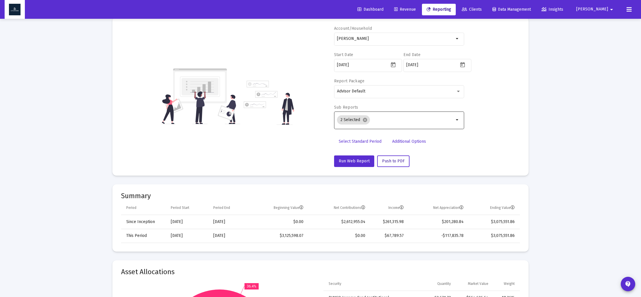
scroll to position [35, 0]
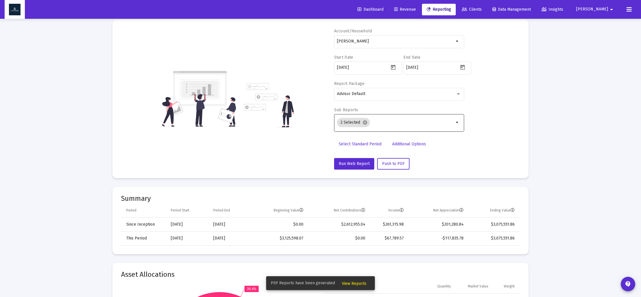
click at [352, 284] on span "View Reports" at bounding box center [354, 283] width 25 height 5
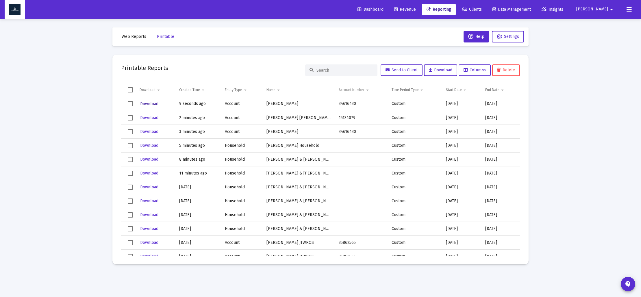
click at [150, 105] on span "Download" at bounding box center [149, 103] width 18 height 5
click at [133, 36] on span "Web Reports" at bounding box center [134, 36] width 25 height 5
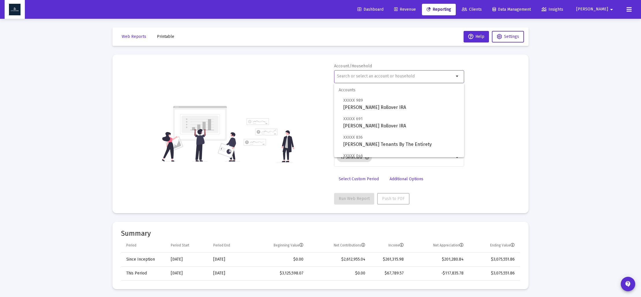
click at [365, 78] on input "text" at bounding box center [395, 76] width 117 height 5
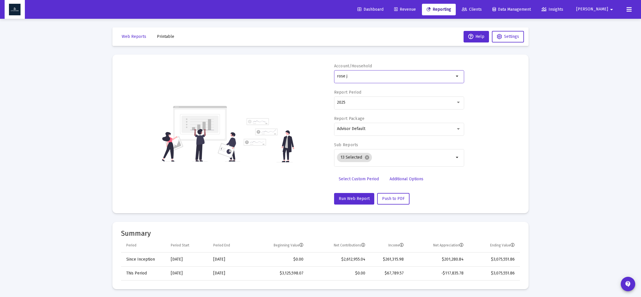
drag, startPoint x: 351, startPoint y: 76, endPoint x: 315, endPoint y: 76, distance: 35.3
click at [317, 76] on div "Account/Household rose j arrow_drop_down Report Period 2025 Report Package Advi…" at bounding box center [320, 133] width 399 height 141
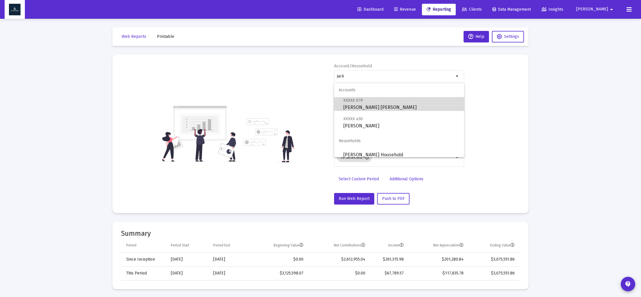
click at [360, 101] on span "XXXXX 079" at bounding box center [353, 100] width 19 height 5
type input "[PERSON_NAME] [PERSON_NAME]"
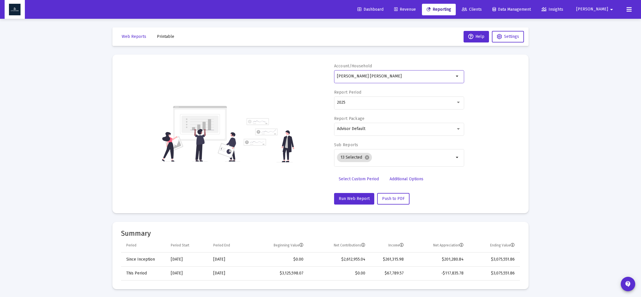
click at [364, 180] on span "Select Custom Period" at bounding box center [359, 179] width 40 height 5
click at [393, 102] on icon "Open calendar" at bounding box center [393, 102] width 5 height 5
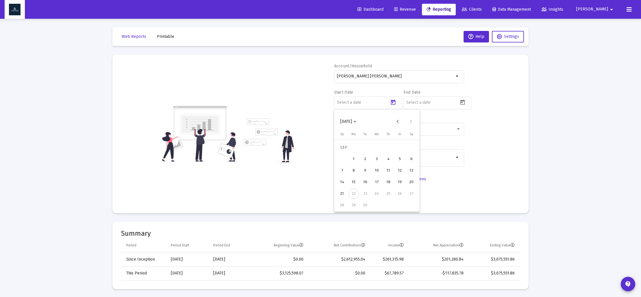
click at [357, 122] on icon "Choose month and year" at bounding box center [355, 121] width 3 height 1
click at [381, 196] on div "2024" at bounding box center [387, 197] width 18 height 10
click at [349, 176] on div "SEP" at bounding box center [346, 174] width 18 height 10
drag, startPoint x: 353, startPoint y: 203, endPoint x: 392, endPoint y: 150, distance: 66.0
click at [354, 202] on div "30" at bounding box center [354, 205] width 10 height 10
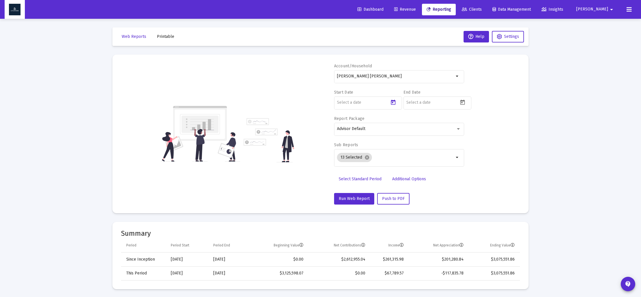
type input "[DATE]"
click at [424, 104] on input at bounding box center [433, 102] width 52 height 5
click at [463, 100] on icon "Open calendar" at bounding box center [463, 102] width 6 height 6
click at [426, 123] on span "[DATE]" at bounding box center [418, 121] width 16 height 5
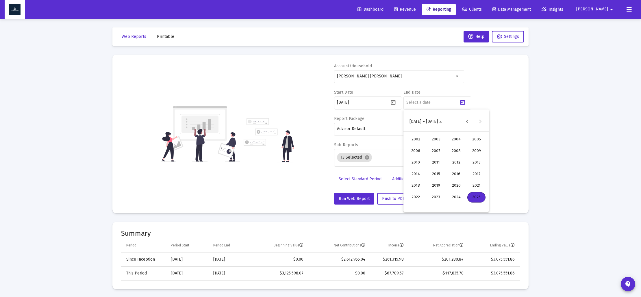
click at [451, 199] on div "2024" at bounding box center [456, 197] width 18 height 10
click at [471, 176] on div "DEC" at bounding box center [477, 174] width 18 height 10
click at [435, 204] on div "31" at bounding box center [435, 205] width 10 height 10
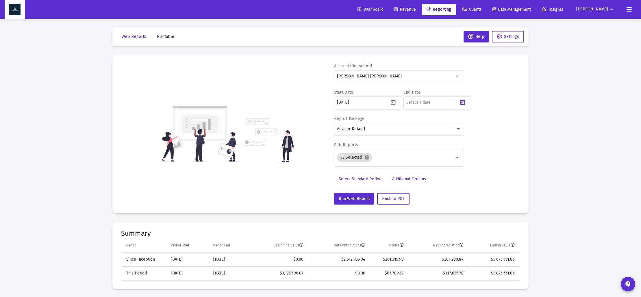
type input "[DATE]"
click at [366, 158] on mat-icon "cancel" at bounding box center [367, 157] width 5 height 5
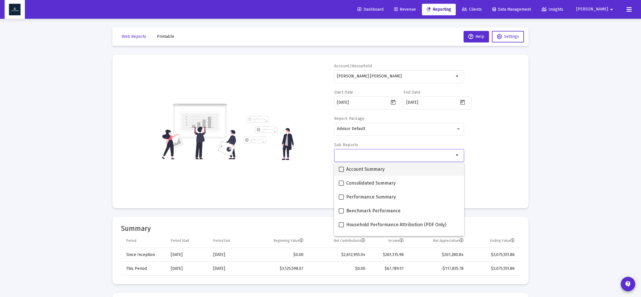
click at [342, 168] on span at bounding box center [341, 169] width 5 height 5
click at [341, 172] on input "Account Summary" at bounding box center [341, 172] width 0 height 0
checkbox input "true"
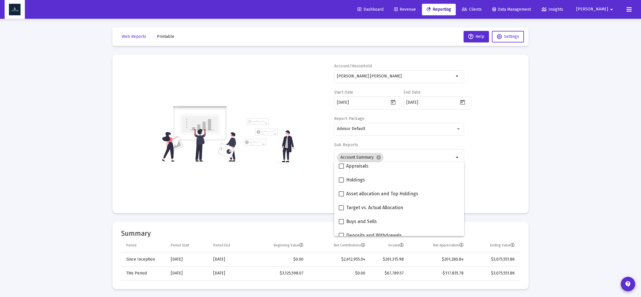
scroll to position [131, 0]
click at [342, 178] on span at bounding box center [341, 177] width 5 height 5
click at [341, 180] on input "Asset allocation and Top Holdings" at bounding box center [341, 180] width 0 height 0
checkbox input "true"
click at [312, 186] on div "Account/Household [PERSON_NAME] IRA arrow_drop_down Start Date [DATE] End Date …" at bounding box center [320, 133] width 399 height 141
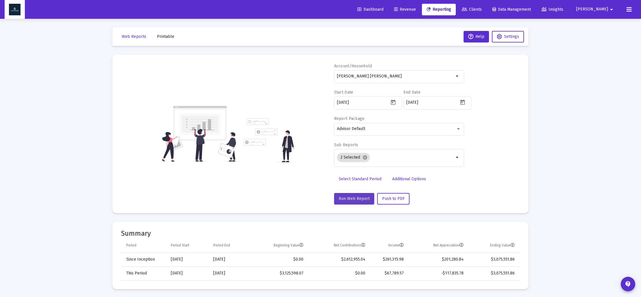
click at [350, 195] on button "Run Web Report" at bounding box center [354, 199] width 40 height 12
click at [392, 201] on span "Push to PDF" at bounding box center [393, 198] width 23 height 5
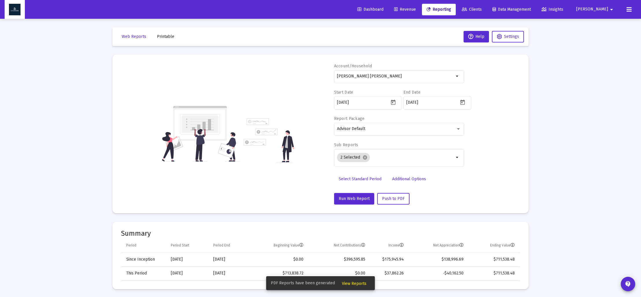
click at [355, 284] on span "View Reports" at bounding box center [354, 283] width 25 height 5
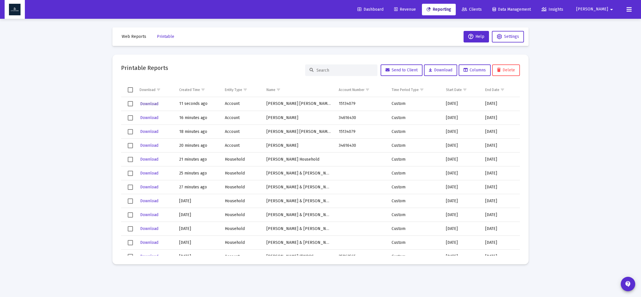
click at [154, 104] on span "Download" at bounding box center [149, 103] width 18 height 5
click at [134, 38] on span "Web Reports" at bounding box center [134, 36] width 25 height 5
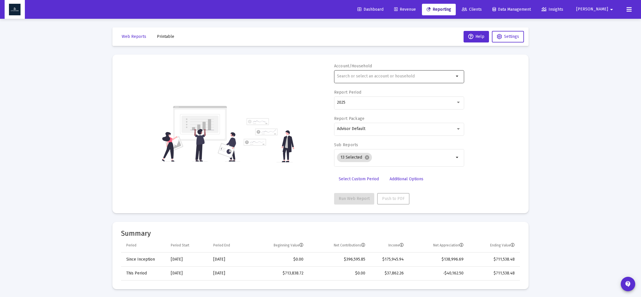
click at [356, 76] on input "text" at bounding box center [395, 76] width 117 height 5
drag, startPoint x: 341, startPoint y: 76, endPoint x: 312, endPoint y: 76, distance: 28.6
click at [312, 76] on div "Account/Household rose arrow_drop_down Report Period 2025 Report Package Adviso…" at bounding box center [320, 133] width 399 height 141
type input "e"
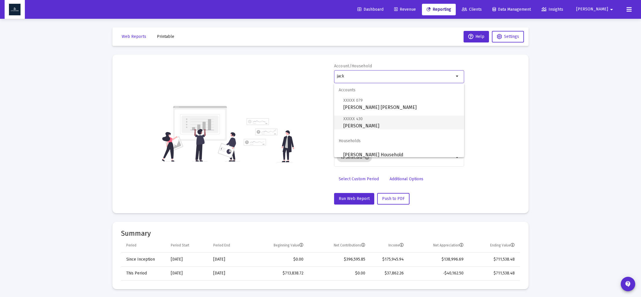
click at [363, 123] on span "XXXXX 430 [PERSON_NAME]" at bounding box center [402, 122] width 116 height 14
type input "[PERSON_NAME]"
click at [356, 179] on span "Select Custom Period" at bounding box center [359, 179] width 40 height 5
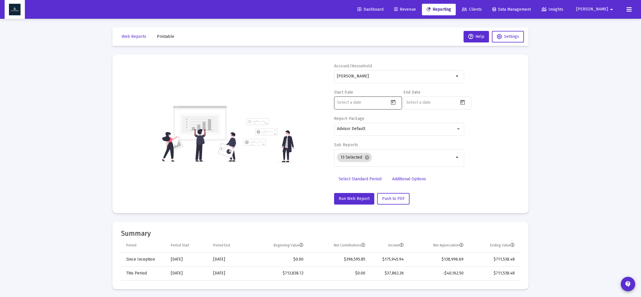
click at [392, 102] on icon "Open calendar" at bounding box center [393, 102] width 5 height 5
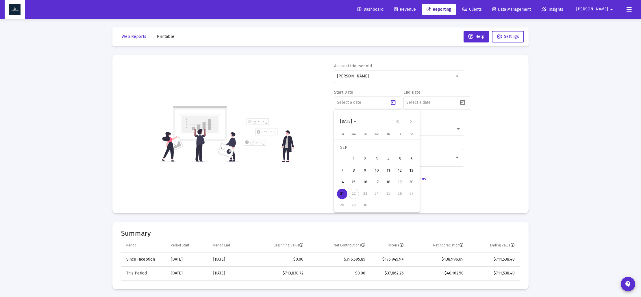
click at [357, 123] on span "[DATE]" at bounding box center [348, 121] width 16 height 5
click at [406, 198] on div "2025" at bounding box center [407, 197] width 18 height 10
click at [388, 152] on div "MAR" at bounding box center [387, 151] width 18 height 10
drag, startPoint x: 356, startPoint y: 204, endPoint x: 356, endPoint y: 198, distance: 6.1
click at [356, 204] on div "31" at bounding box center [354, 205] width 10 height 10
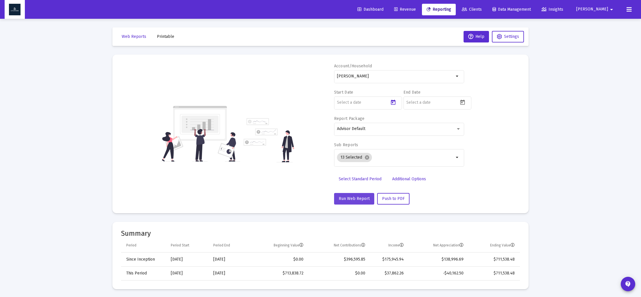
type input "[DATE]"
click at [462, 105] on icon "Open calendar" at bounding box center [463, 102] width 6 height 6
click at [466, 120] on button "Previous month" at bounding box center [467, 122] width 12 height 12
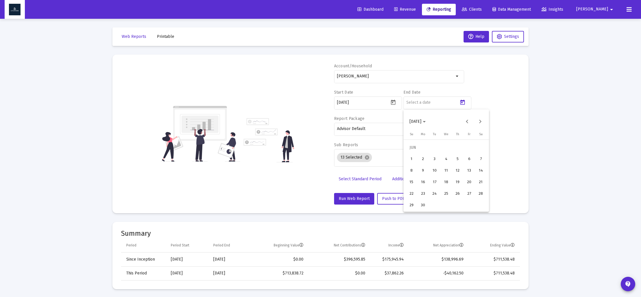
click at [424, 206] on div "30" at bounding box center [423, 205] width 10 height 10
type input "[DATE]"
click at [367, 157] on mat-icon "cancel" at bounding box center [367, 157] width 5 height 5
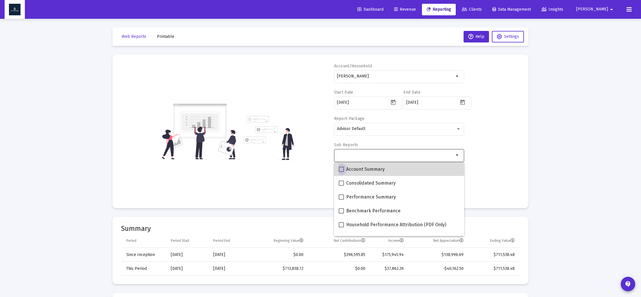
drag, startPoint x: 339, startPoint y: 169, endPoint x: 356, endPoint y: 176, distance: 17.9
click at [340, 169] on span at bounding box center [341, 169] width 5 height 5
click at [341, 172] on input "Account Summary" at bounding box center [341, 172] width 0 height 0
checkbox input "true"
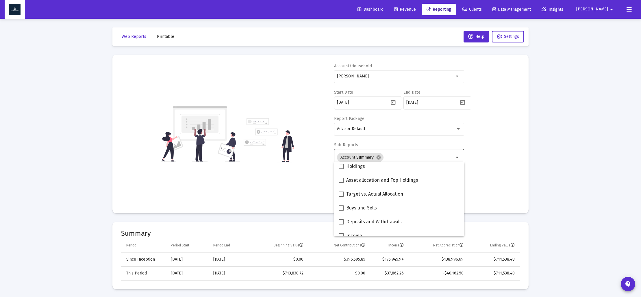
scroll to position [129, 0]
click at [342, 179] on span at bounding box center [341, 179] width 5 height 5
click at [341, 182] on input "Asset allocation and Top Holdings" at bounding box center [341, 182] width 0 height 0
checkbox input "true"
click at [313, 186] on div "Account/[PERSON_NAME] arrow_drop_down Start Date [DATE] End Date [DATE] Report …" at bounding box center [320, 133] width 399 height 141
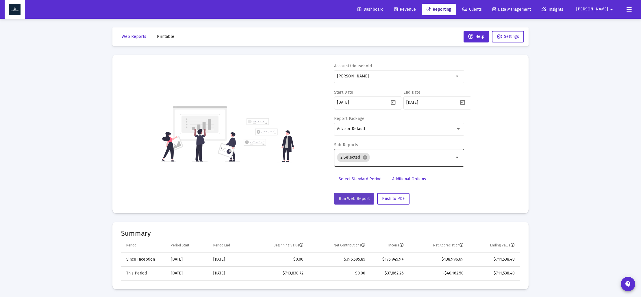
click at [344, 198] on span "Run Web Report" at bounding box center [354, 198] width 31 height 5
click at [387, 198] on span "Push to PDF" at bounding box center [393, 198] width 23 height 5
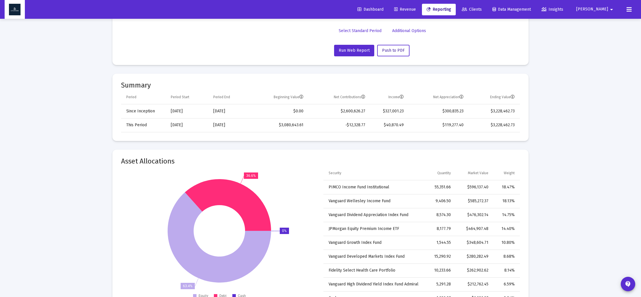
scroll to position [150, 0]
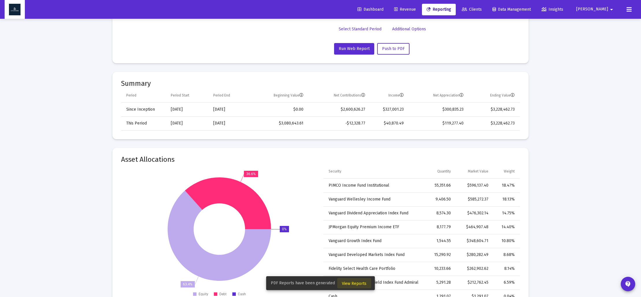
click at [358, 286] on button "View Reports" at bounding box center [354, 283] width 34 height 10
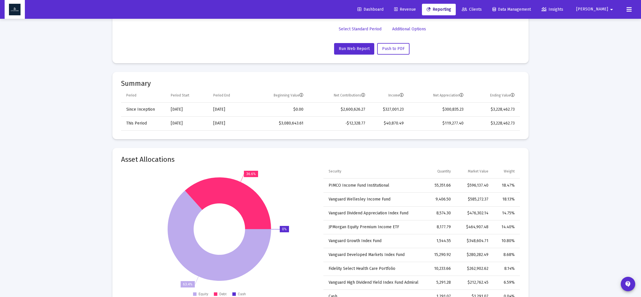
scroll to position [19, 0]
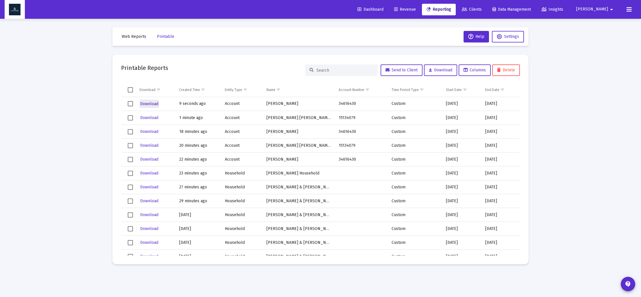
click at [152, 102] on span "Download" at bounding box center [149, 103] width 18 height 5
click at [134, 37] on span "Web Reports" at bounding box center [134, 36] width 25 height 5
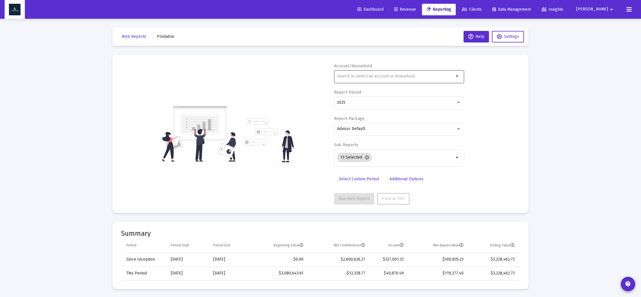
click at [350, 78] on input "text" at bounding box center [395, 76] width 117 height 5
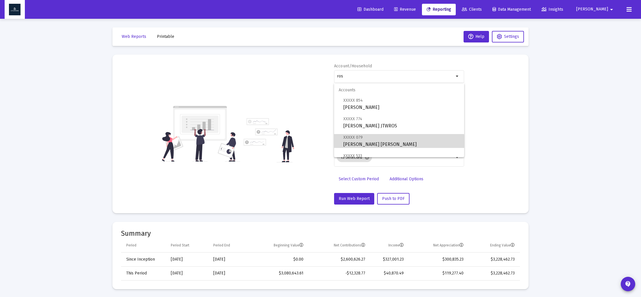
click at [358, 146] on span "XXXXX 079 [PERSON_NAME] [PERSON_NAME]" at bounding box center [402, 141] width 116 height 14
type input "[PERSON_NAME] [PERSON_NAME]"
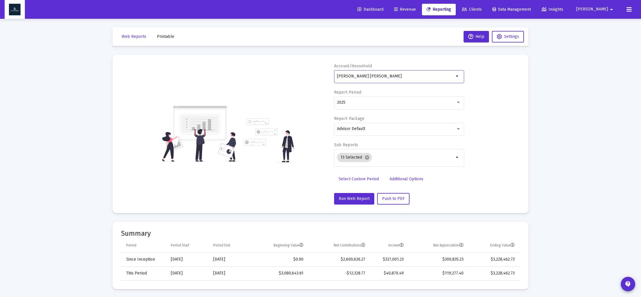
click at [345, 180] on span "Select Custom Period" at bounding box center [359, 179] width 40 height 5
click at [394, 104] on icon "Open calendar" at bounding box center [393, 102] width 6 height 6
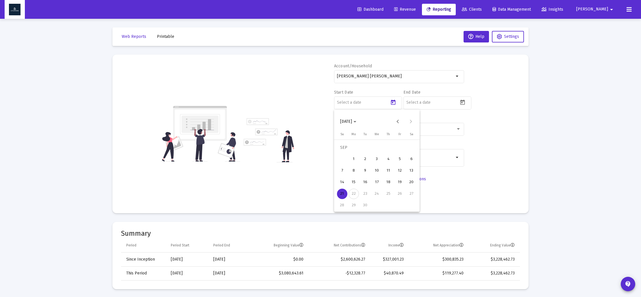
click at [357, 123] on span "[DATE]" at bounding box center [348, 121] width 16 height 5
click at [406, 197] on div "2025" at bounding box center [407, 197] width 18 height 10
click at [389, 150] on div "MAR" at bounding box center [387, 151] width 18 height 10
click at [350, 203] on div "31" at bounding box center [354, 205] width 10 height 10
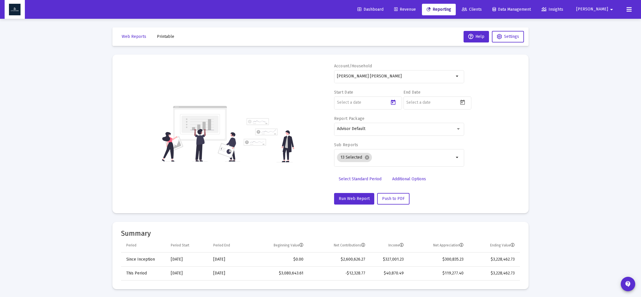
type input "[DATE]"
click at [466, 104] on icon "Open calendar" at bounding box center [463, 102] width 6 height 6
click at [426, 122] on icon "Choose month and year" at bounding box center [424, 121] width 3 height 1
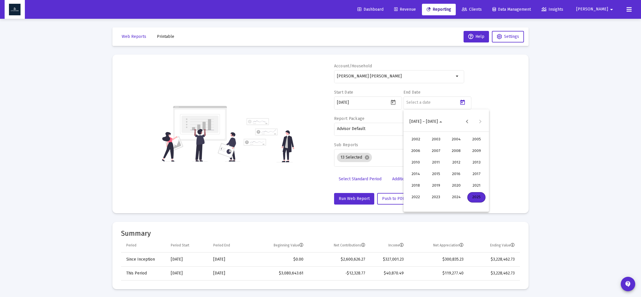
click at [475, 195] on div "2025" at bounding box center [477, 197] width 18 height 10
click at [459, 151] on div "MAR" at bounding box center [456, 151] width 18 height 10
click at [480, 122] on button "Next month" at bounding box center [481, 122] width 12 height 12
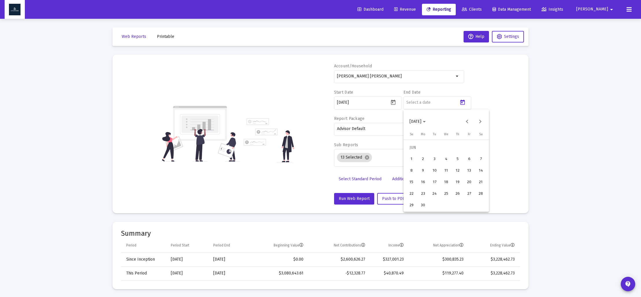
click at [426, 204] on div "30" at bounding box center [423, 205] width 10 height 10
type input "[DATE]"
click at [369, 158] on mat-chip "13 Selected cancel" at bounding box center [354, 157] width 35 height 9
click at [366, 158] on mat-icon "cancel" at bounding box center [367, 157] width 5 height 5
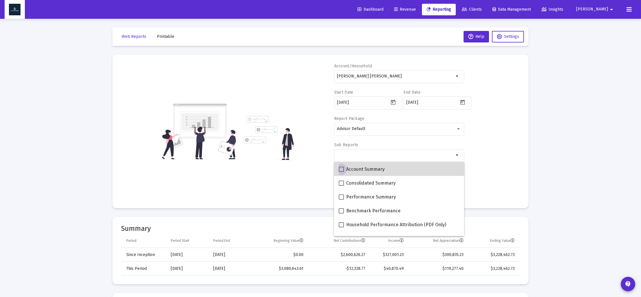
drag, startPoint x: 340, startPoint y: 167, endPoint x: 344, endPoint y: 169, distance: 3.9
click at [340, 167] on span at bounding box center [341, 169] width 5 height 5
click at [341, 172] on input "Account Summary" at bounding box center [341, 172] width 0 height 0
checkbox input "true"
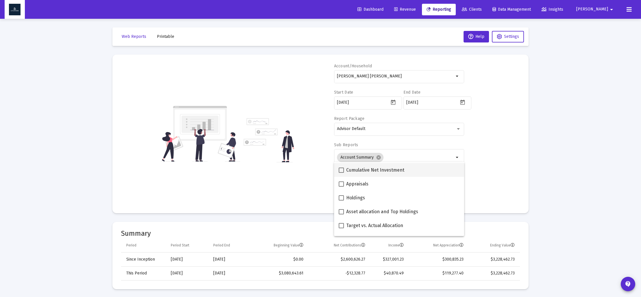
scroll to position [100, 0]
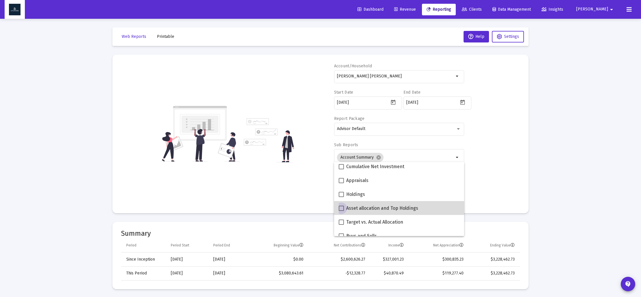
click at [341, 209] on span at bounding box center [341, 208] width 5 height 5
click at [341, 211] on input "Asset allocation and Top Holdings" at bounding box center [341, 211] width 0 height 0
checkbox input "true"
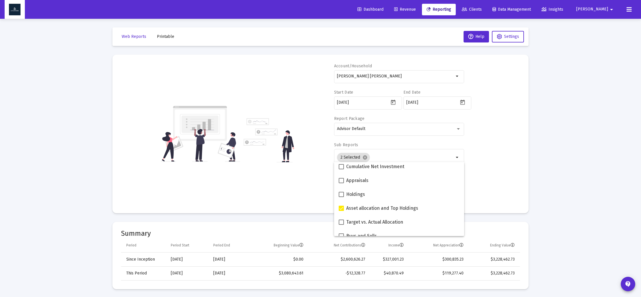
click at [303, 199] on div "Account/Household [PERSON_NAME] IRA arrow_drop_down Start Date [DATE] End Date …" at bounding box center [320, 133] width 399 height 141
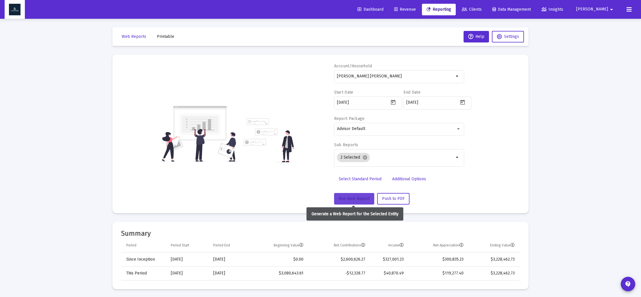
click at [349, 200] on span "Run Web Report" at bounding box center [354, 198] width 31 height 5
click at [394, 200] on span "Push to PDF" at bounding box center [393, 198] width 23 height 5
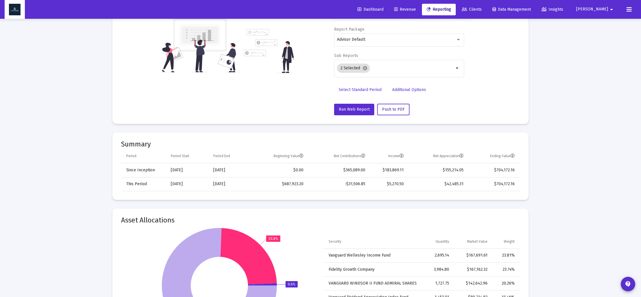
scroll to position [0, 0]
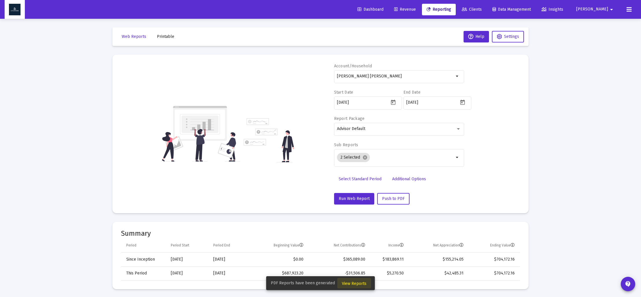
click at [355, 283] on span "View Reports" at bounding box center [354, 283] width 25 height 5
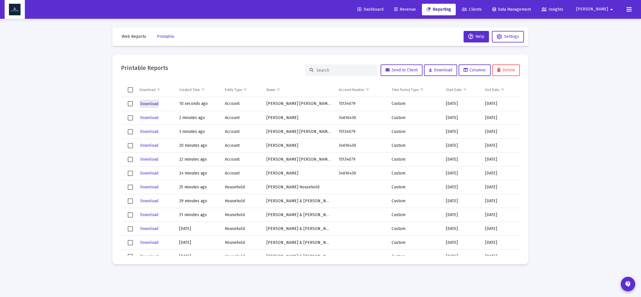
click at [150, 104] on span "Download" at bounding box center [149, 103] width 18 height 5
click at [139, 37] on span "Web Reports" at bounding box center [134, 36] width 25 height 5
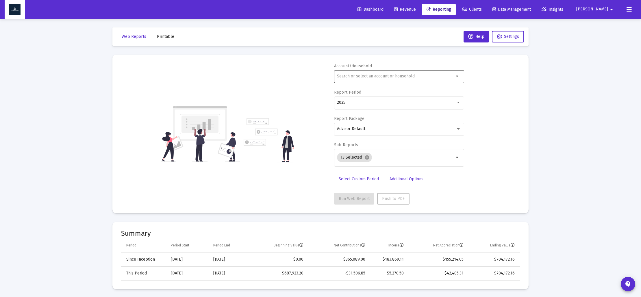
click at [391, 79] on div at bounding box center [395, 76] width 117 height 14
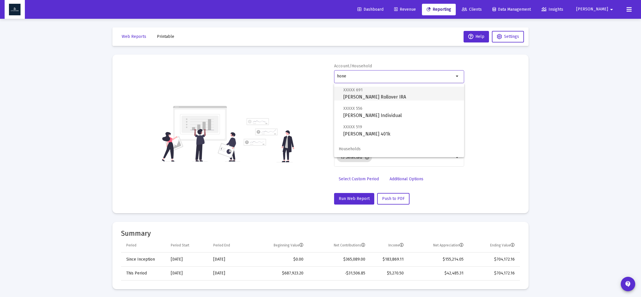
scroll to position [42, 0]
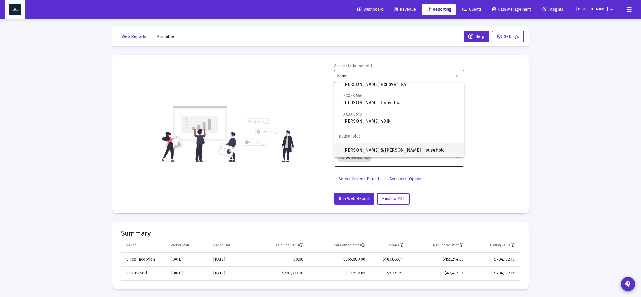
click at [393, 148] on span "[PERSON_NAME] & [PERSON_NAME] Household" at bounding box center [402, 150] width 116 height 14
type input "[PERSON_NAME] & [PERSON_NAME] Household"
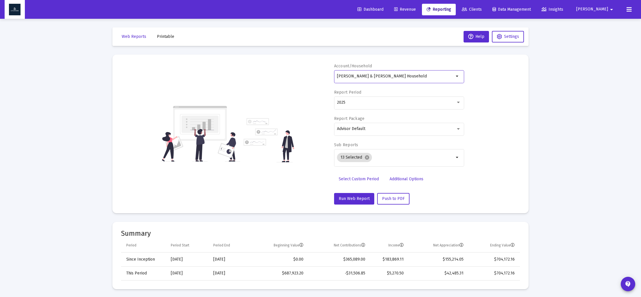
click at [362, 180] on span "Select Custom Period" at bounding box center [359, 179] width 40 height 5
click at [393, 102] on icon "Open calendar" at bounding box center [393, 102] width 5 height 5
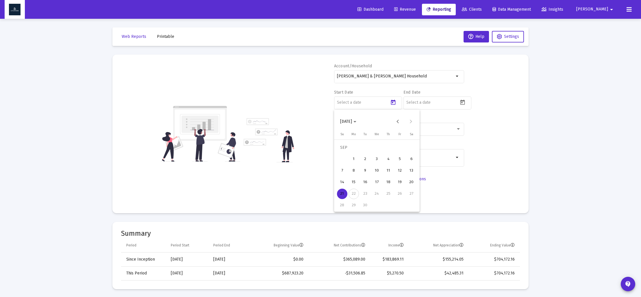
click at [357, 121] on span "[DATE]" at bounding box center [348, 121] width 16 height 5
click at [366, 197] on div "2023" at bounding box center [367, 197] width 18 height 10
click at [349, 175] on div "SEP" at bounding box center [346, 174] width 18 height 10
click at [411, 195] on div "30" at bounding box center [412, 194] width 10 height 10
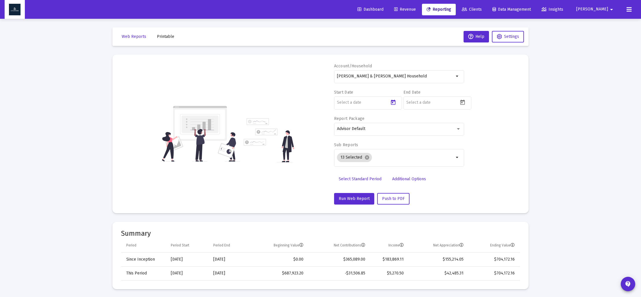
type input "[DATE]"
click at [464, 103] on icon "Open calendar" at bounding box center [463, 102] width 6 height 6
drag, startPoint x: 431, startPoint y: 121, endPoint x: 436, endPoint y: 131, distance: 11.1
click at [426, 121] on span "[DATE]" at bounding box center [418, 121] width 16 height 5
click at [435, 196] on div "2023" at bounding box center [436, 197] width 18 height 10
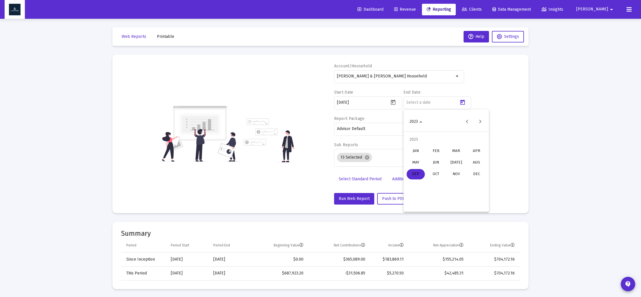
click at [478, 173] on div "DEC" at bounding box center [477, 174] width 18 height 10
click at [414, 205] on div "31" at bounding box center [412, 205] width 10 height 10
type input "[DATE]"
click at [365, 154] on mat-chip "13 Selected cancel" at bounding box center [354, 157] width 35 height 9
click at [368, 157] on mat-icon "cancel" at bounding box center [367, 157] width 5 height 5
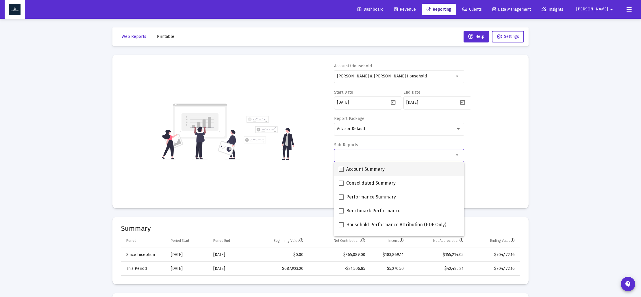
drag, startPoint x: 341, startPoint y: 169, endPoint x: 344, endPoint y: 171, distance: 3.4
click at [341, 169] on span at bounding box center [341, 169] width 5 height 5
click at [341, 172] on input "Account Summary" at bounding box center [341, 172] width 0 height 0
checkbox input "true"
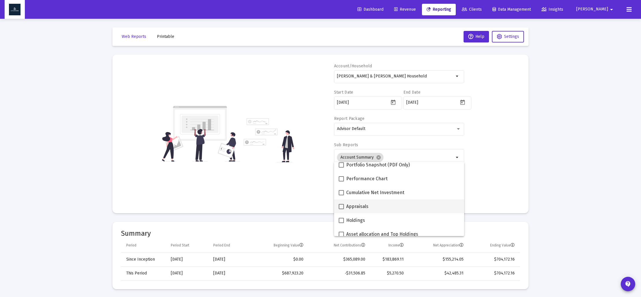
scroll to position [97, 0]
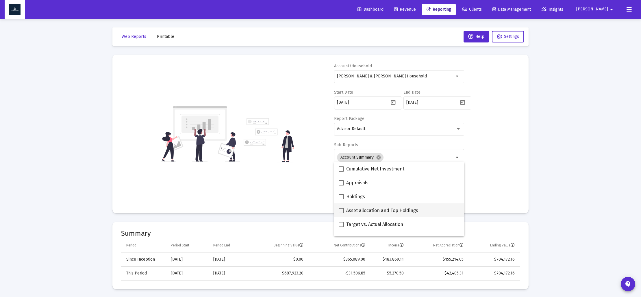
click at [341, 212] on span at bounding box center [341, 210] width 5 height 5
click at [341, 213] on input "Asset allocation and Top Holdings" at bounding box center [341, 213] width 0 height 0
checkbox input "true"
click at [308, 199] on div "Account/Household [PERSON_NAME] & [PERSON_NAME] Household arrow_drop_down Start…" at bounding box center [320, 133] width 399 height 141
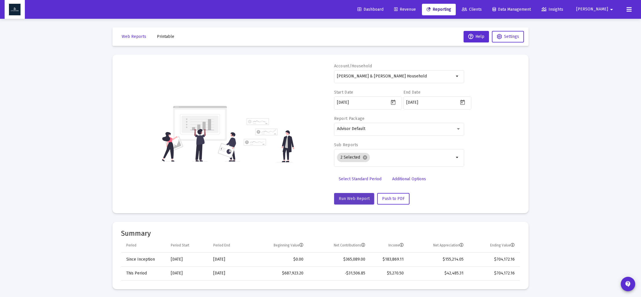
click at [348, 198] on span "Run Web Report" at bounding box center [354, 198] width 31 height 5
click at [395, 200] on span "Push to PDF" at bounding box center [393, 198] width 23 height 5
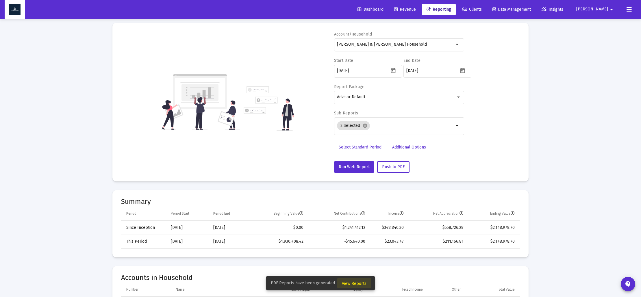
click at [362, 281] on span "View Reports" at bounding box center [354, 283] width 25 height 5
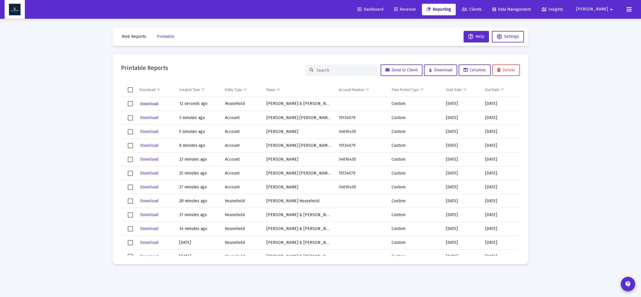
click at [140, 106] on span "Download" at bounding box center [149, 103] width 18 height 5
click at [135, 38] on span "Web Reports" at bounding box center [134, 36] width 25 height 5
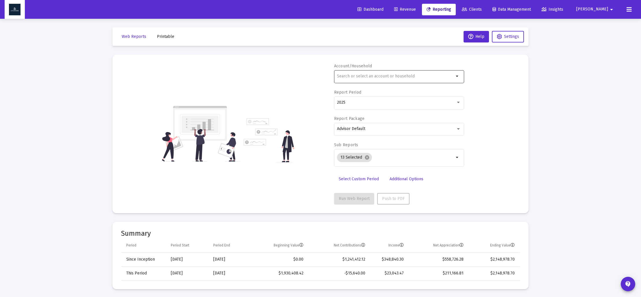
click at [360, 80] on div at bounding box center [395, 76] width 117 height 14
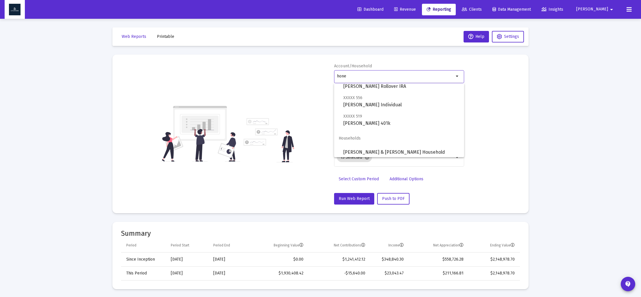
scroll to position [42, 0]
click at [377, 147] on span "[PERSON_NAME] & [PERSON_NAME] Household" at bounding box center [402, 150] width 116 height 14
type input "[PERSON_NAME] & [PERSON_NAME] Household"
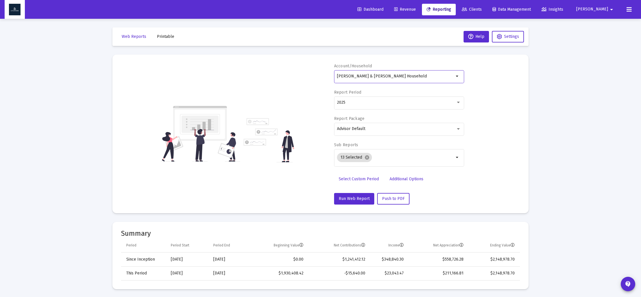
click at [361, 180] on span "Select Custom Period" at bounding box center [359, 179] width 40 height 5
click at [394, 104] on icon "Open calendar" at bounding box center [393, 102] width 6 height 6
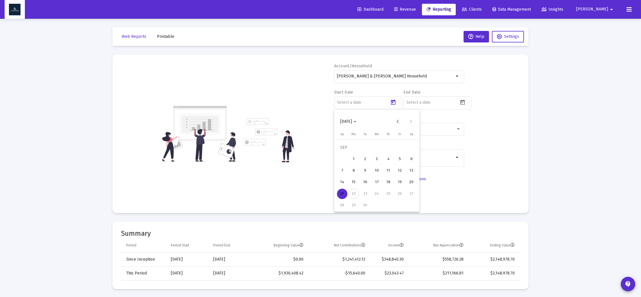
click at [357, 123] on span "[DATE]" at bounding box center [348, 121] width 16 height 5
drag, startPoint x: 387, startPoint y: 195, endPoint x: 385, endPoint y: 192, distance: 3.9
click at [387, 195] on div "2024" at bounding box center [387, 197] width 18 height 10
click at [347, 174] on div "SEP" at bounding box center [346, 174] width 18 height 10
click at [356, 207] on div "30" at bounding box center [354, 205] width 10 height 10
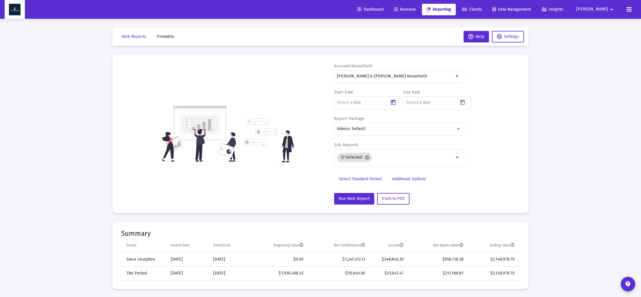
type input "[DATE]"
click at [463, 100] on icon "Open calendar" at bounding box center [463, 102] width 5 height 5
click at [431, 122] on button "[DATE]" at bounding box center [417, 122] width 25 height 12
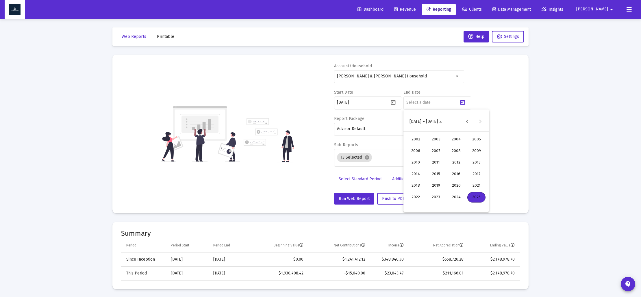
click at [453, 195] on div "2024" at bounding box center [456, 197] width 18 height 10
click at [474, 174] on div "DEC" at bounding box center [477, 174] width 18 height 10
click at [434, 207] on div "31" at bounding box center [435, 205] width 10 height 10
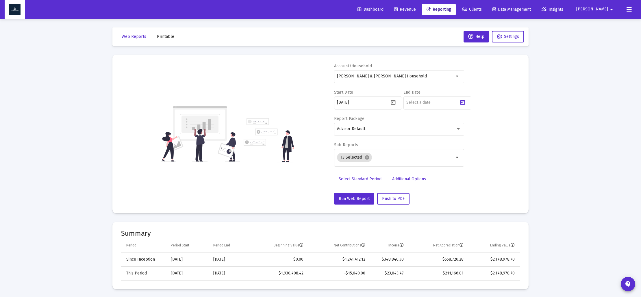
type input "[DATE]"
click at [367, 160] on mat-icon "cancel" at bounding box center [367, 157] width 5 height 5
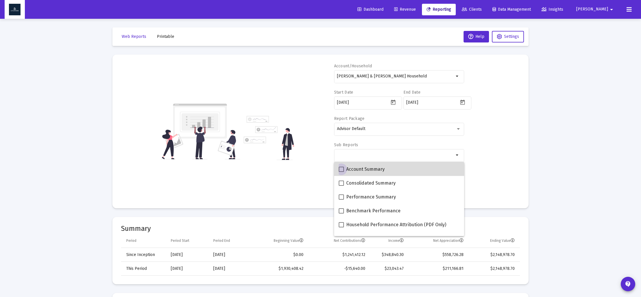
click at [341, 168] on span at bounding box center [341, 169] width 5 height 5
click at [341, 172] on input "Account Summary" at bounding box center [341, 172] width 0 height 0
checkbox input "true"
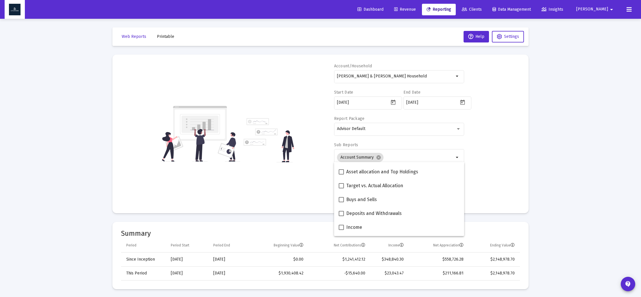
scroll to position [140, 0]
click at [344, 167] on label "Asset allocation and Top Holdings" at bounding box center [379, 168] width 80 height 7
click at [341, 171] on input "Asset allocation and Top Holdings" at bounding box center [341, 171] width 0 height 0
checkbox input "true"
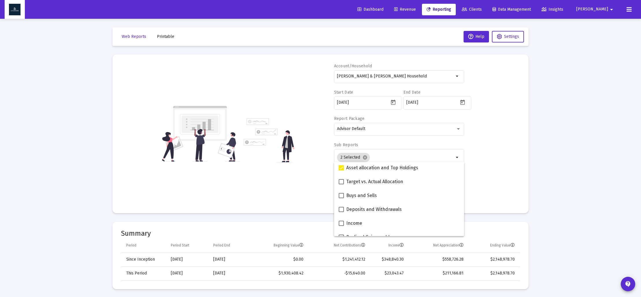
click at [306, 181] on div "Account/Household [PERSON_NAME] & [PERSON_NAME] Household arrow_drop_down Start…" at bounding box center [320, 133] width 399 height 141
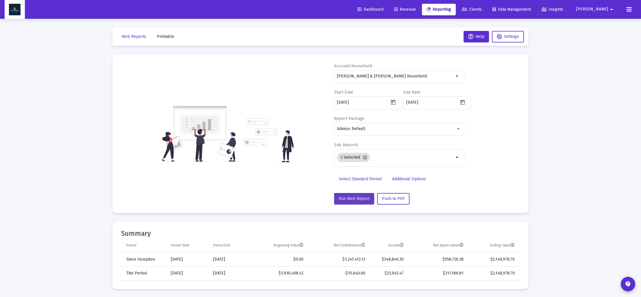
click at [349, 198] on span "Run Web Report" at bounding box center [354, 198] width 31 height 5
click at [400, 199] on span "Push to PDF" at bounding box center [393, 198] width 23 height 5
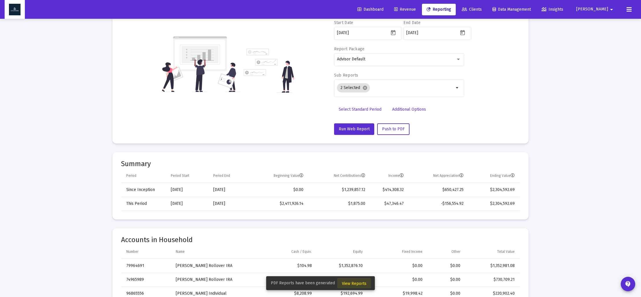
click at [347, 285] on span "View Reports" at bounding box center [354, 283] width 25 height 5
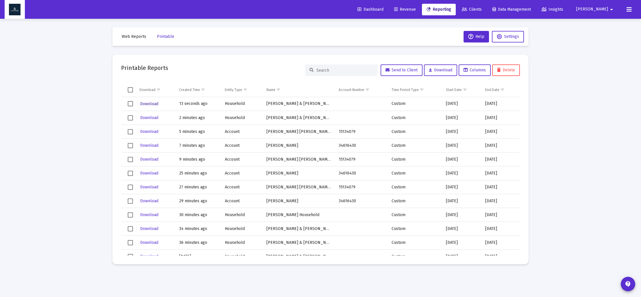
click at [154, 104] on span "Download" at bounding box center [149, 103] width 18 height 5
click at [137, 38] on span "Web Reports" at bounding box center [134, 36] width 25 height 5
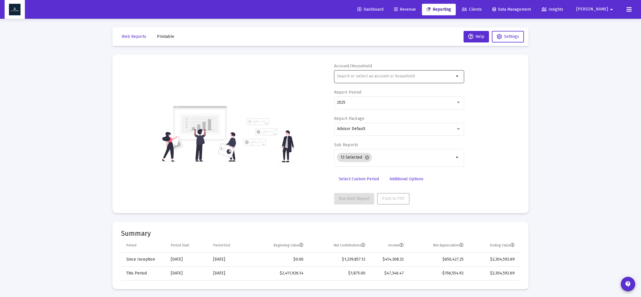
click at [362, 77] on input "text" at bounding box center [395, 76] width 117 height 5
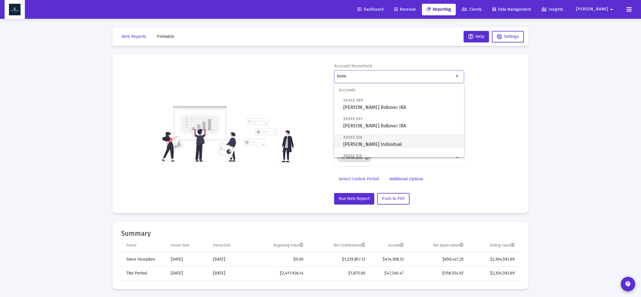
scroll to position [42, 0]
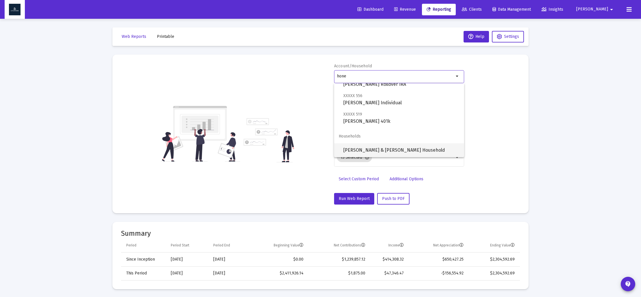
click at [384, 148] on span "[PERSON_NAME] & [PERSON_NAME] Household" at bounding box center [402, 150] width 116 height 14
type input "[PERSON_NAME] & [PERSON_NAME] Household"
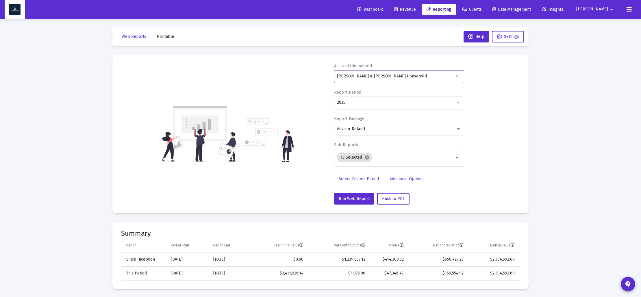
click at [362, 178] on span "Select Custom Period" at bounding box center [359, 179] width 40 height 5
click at [395, 104] on icon "Open calendar" at bounding box center [393, 102] width 6 height 6
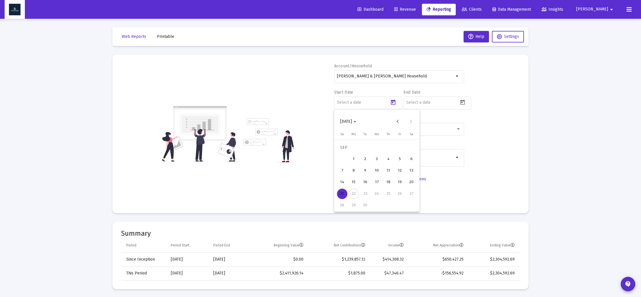
click at [357, 122] on icon "Choose month and year" at bounding box center [355, 121] width 3 height 1
click at [404, 197] on div "2025" at bounding box center [407, 197] width 18 height 10
click at [389, 151] on div "MAR" at bounding box center [387, 151] width 18 height 10
drag, startPoint x: 357, startPoint y: 204, endPoint x: 370, endPoint y: 187, distance: 22.0
click at [357, 204] on div "31" at bounding box center [354, 205] width 10 height 10
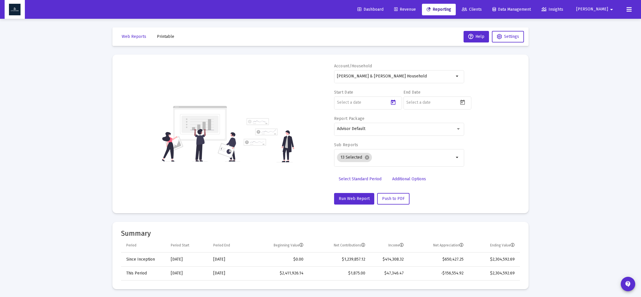
type input "[DATE]"
click at [463, 103] on icon "Open calendar" at bounding box center [463, 102] width 6 height 6
click at [467, 121] on button "Previous month" at bounding box center [467, 122] width 12 height 12
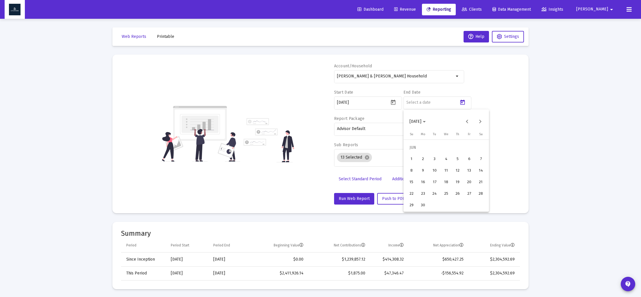
click at [425, 205] on div "30" at bounding box center [423, 205] width 10 height 10
type input "[DATE]"
click at [366, 159] on mat-icon "cancel" at bounding box center [367, 157] width 5 height 5
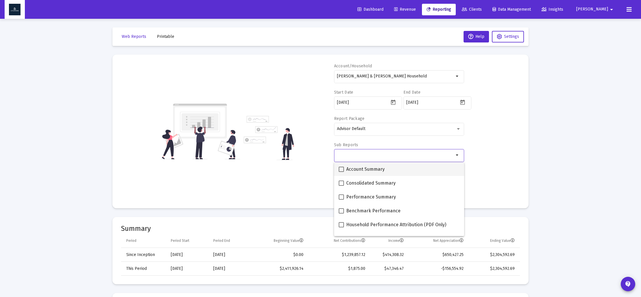
click at [342, 170] on span at bounding box center [341, 169] width 5 height 5
click at [341, 172] on input "Account Summary" at bounding box center [341, 172] width 0 height 0
checkbox input "true"
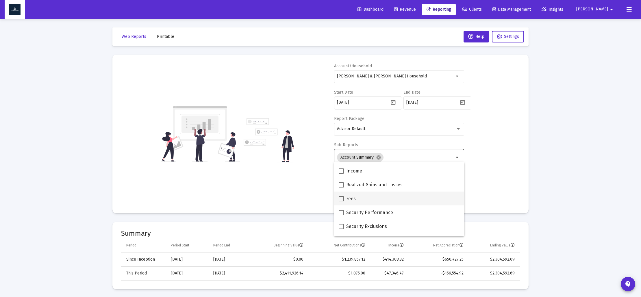
scroll to position [134, 0]
click at [341, 174] on span at bounding box center [341, 173] width 5 height 5
click at [341, 177] on input "Asset allocation and Top Holdings" at bounding box center [341, 177] width 0 height 0
checkbox input "true"
drag, startPoint x: 302, startPoint y: 184, endPoint x: 313, endPoint y: 191, distance: 12.0
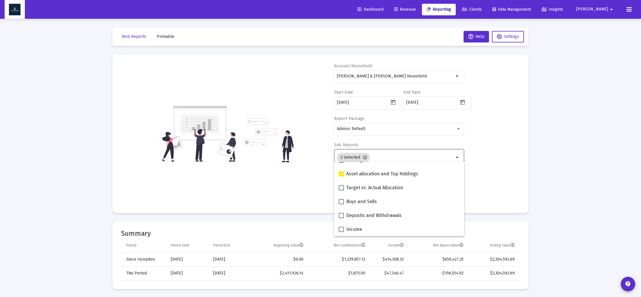
click at [303, 184] on div "Account/Household [PERSON_NAME] & [PERSON_NAME] Household arrow_drop_down Start…" at bounding box center [320, 133] width 399 height 141
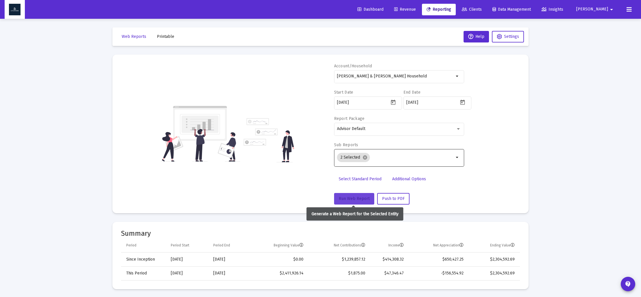
click at [350, 199] on span "Run Web Report" at bounding box center [354, 198] width 31 height 5
click at [395, 200] on span "Push to PDF" at bounding box center [393, 198] width 23 height 5
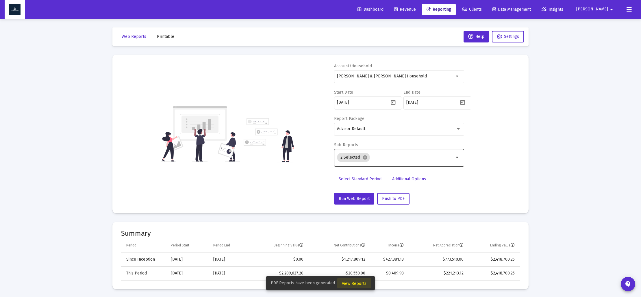
click at [356, 282] on span "View Reports" at bounding box center [354, 283] width 25 height 5
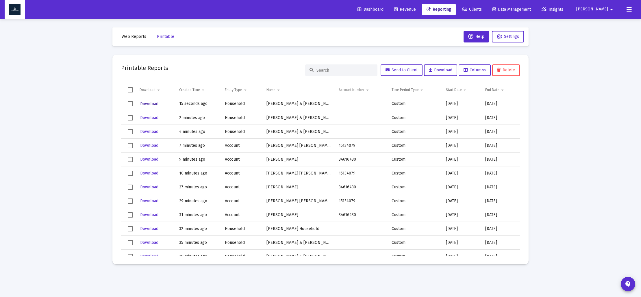
click at [152, 101] on button "Download" at bounding box center [149, 104] width 19 height 8
click at [136, 38] on span "Web Reports" at bounding box center [134, 36] width 25 height 5
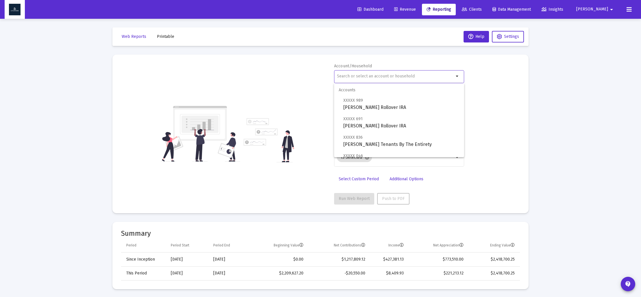
click at [363, 77] on input "text" at bounding box center [395, 76] width 117 height 5
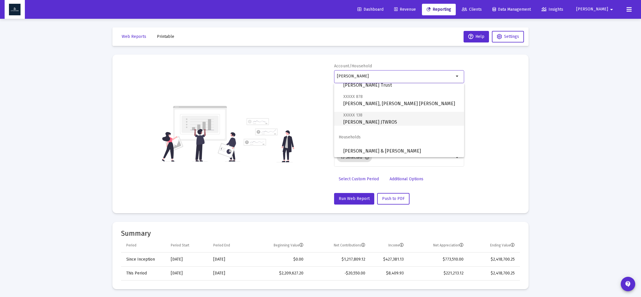
scroll to position [79, 0]
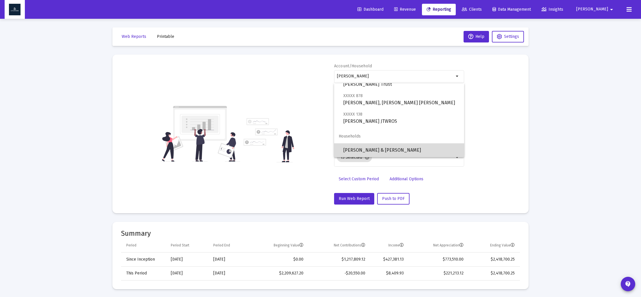
click at [371, 149] on span "[PERSON_NAME] & [PERSON_NAME]" at bounding box center [402, 150] width 116 height 14
type input "[PERSON_NAME] & [PERSON_NAME]"
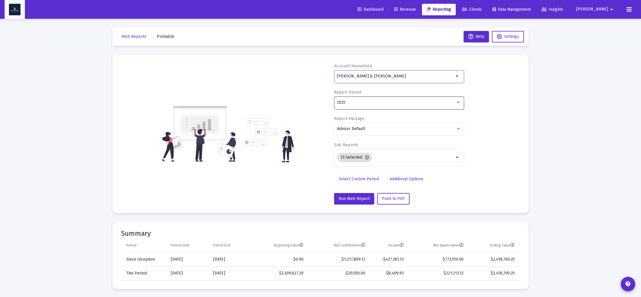
click at [461, 101] on div at bounding box center [458, 102] width 5 height 5
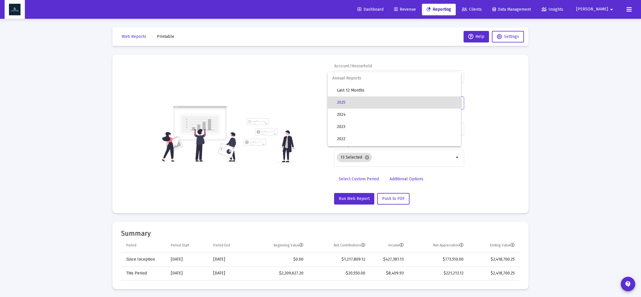
click at [361, 178] on div at bounding box center [320, 148] width 641 height 297
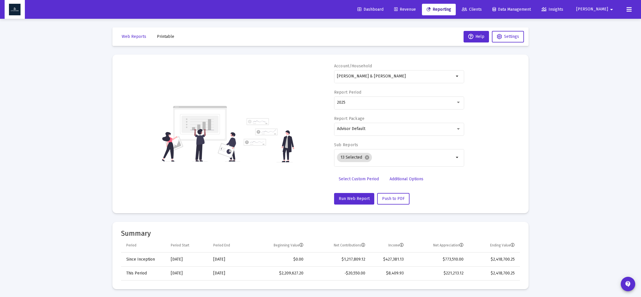
click at [361, 178] on span "Select Custom Period" at bounding box center [359, 179] width 40 height 5
click at [393, 103] on icon "Open calendar" at bounding box center [393, 102] width 5 height 5
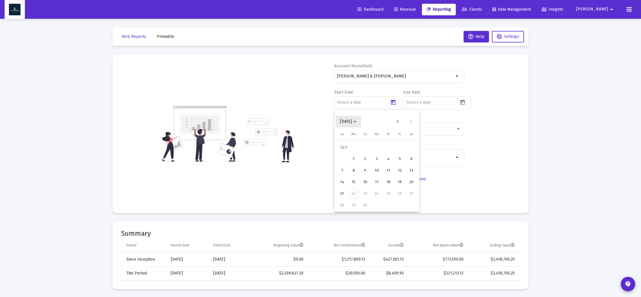
click at [357, 123] on span "[DATE]" at bounding box center [348, 121] width 16 height 5
click at [363, 198] on div "2023" at bounding box center [367, 197] width 18 height 10
click at [348, 174] on div "SEP" at bounding box center [346, 174] width 18 height 10
click at [409, 196] on div "30" at bounding box center [412, 194] width 10 height 10
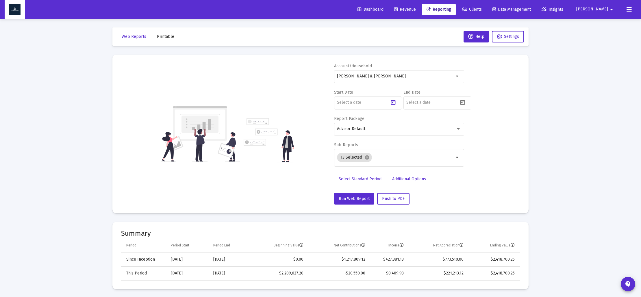
type input "[DATE]"
click at [464, 104] on icon "Open calendar" at bounding box center [463, 102] width 6 height 6
click at [422, 123] on span "[DATE]" at bounding box center [416, 121] width 12 height 5
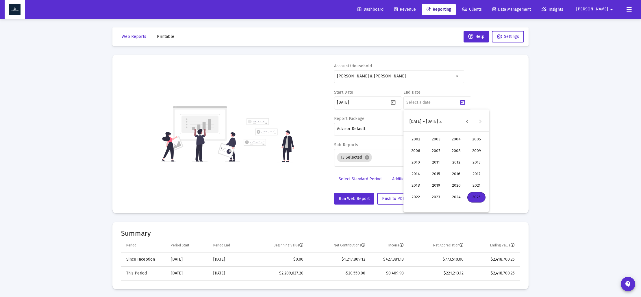
click at [440, 193] on div "2023" at bounding box center [436, 197] width 18 height 10
click at [472, 173] on div "DEC" at bounding box center [477, 174] width 18 height 10
click at [416, 206] on div "31" at bounding box center [412, 205] width 10 height 10
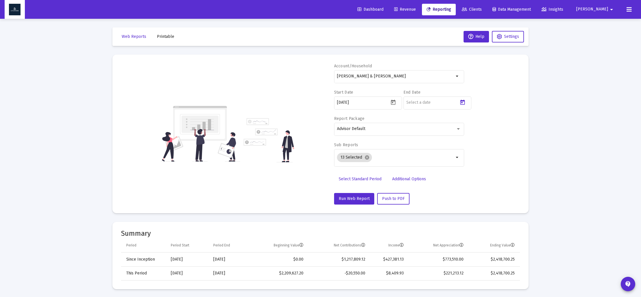
type input "[DATE]"
click at [366, 158] on mat-icon "cancel" at bounding box center [367, 157] width 5 height 5
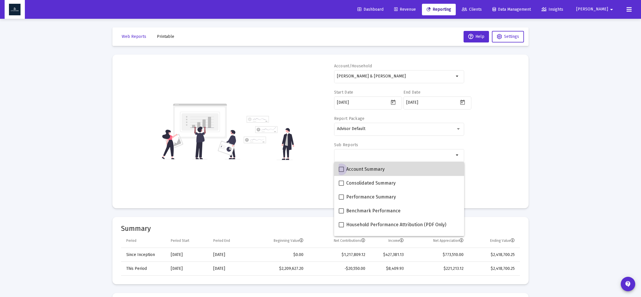
click at [344, 168] on span at bounding box center [341, 169] width 5 height 5
click at [341, 172] on input "Account Summary" at bounding box center [341, 172] width 0 height 0
checkbox input "true"
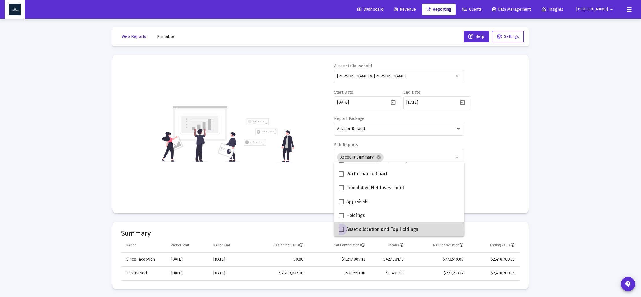
click at [342, 229] on span at bounding box center [341, 229] width 5 height 5
click at [341, 232] on input "Asset allocation and Top Holdings" at bounding box center [341, 232] width 0 height 0
checkbox input "true"
click at [309, 194] on div "Account/[PERSON_NAME] & [PERSON_NAME] arrow_drop_down Start Date [DATE] End Dat…" at bounding box center [320, 133] width 399 height 141
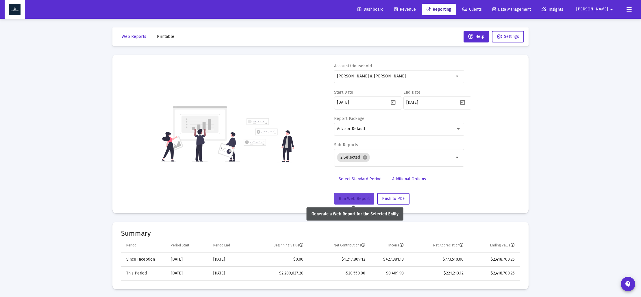
click at [352, 199] on span "Run Web Report" at bounding box center [354, 198] width 31 height 5
click at [390, 200] on span "Push to PDF" at bounding box center [393, 198] width 23 height 5
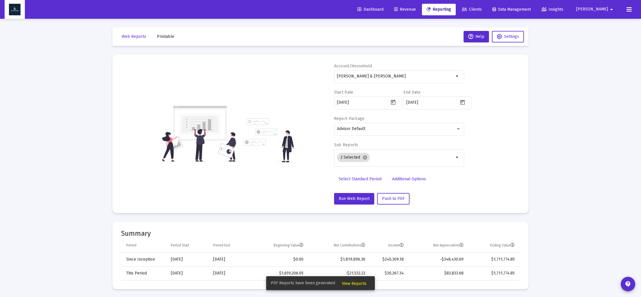
click at [352, 282] on span "View Reports" at bounding box center [354, 283] width 25 height 5
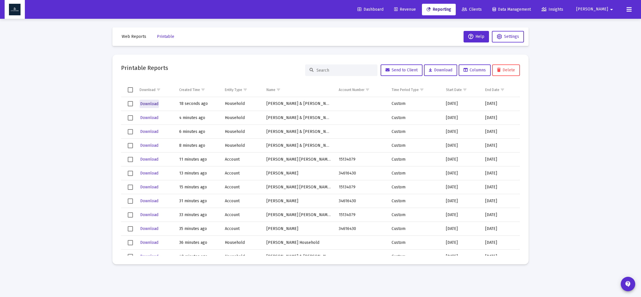
click at [148, 104] on span "Download" at bounding box center [149, 103] width 18 height 5
click at [130, 37] on span "Web Reports" at bounding box center [134, 36] width 25 height 5
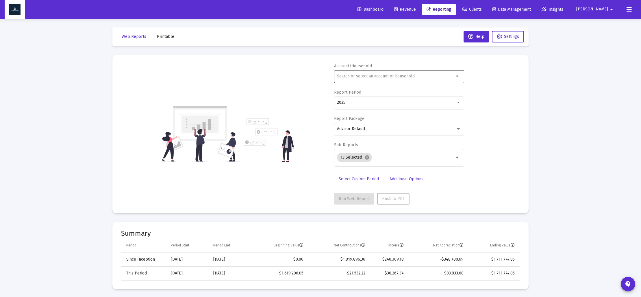
click at [367, 80] on div at bounding box center [395, 76] width 117 height 14
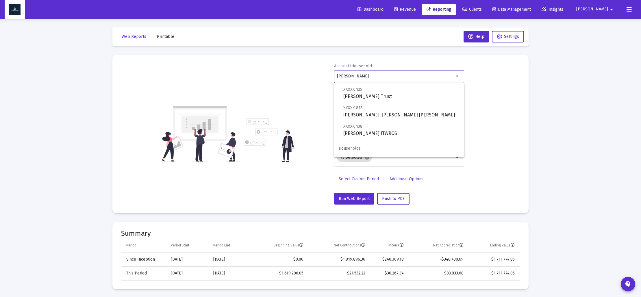
scroll to position [79, 0]
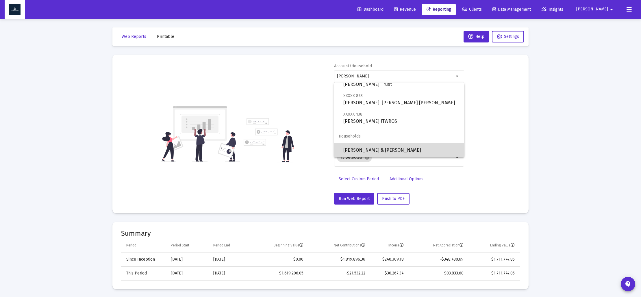
drag, startPoint x: 381, startPoint y: 149, endPoint x: 378, endPoint y: 145, distance: 4.5
click at [381, 149] on span "[PERSON_NAME] & [PERSON_NAME]" at bounding box center [402, 150] width 116 height 14
type input "[PERSON_NAME] & [PERSON_NAME]"
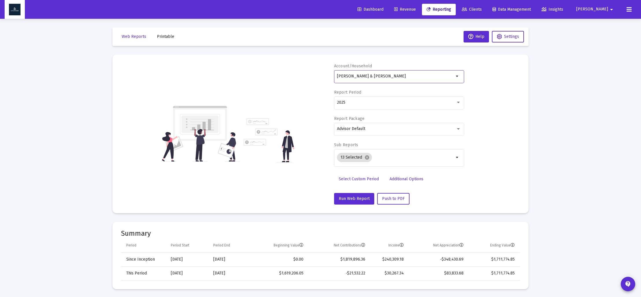
click at [358, 177] on span "Select Custom Period" at bounding box center [359, 179] width 40 height 5
click at [460, 102] on div at bounding box center [458, 102] width 3 height 1
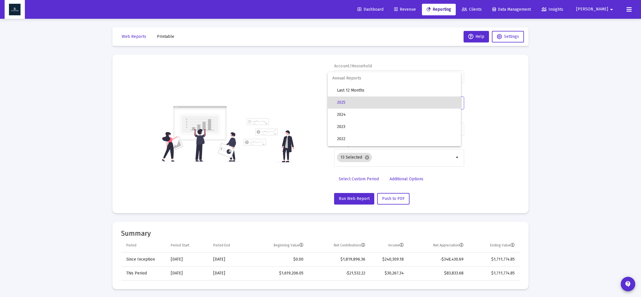
drag, startPoint x: 503, startPoint y: 107, endPoint x: 496, endPoint y: 113, distance: 8.6
click at [502, 108] on div at bounding box center [320, 148] width 641 height 297
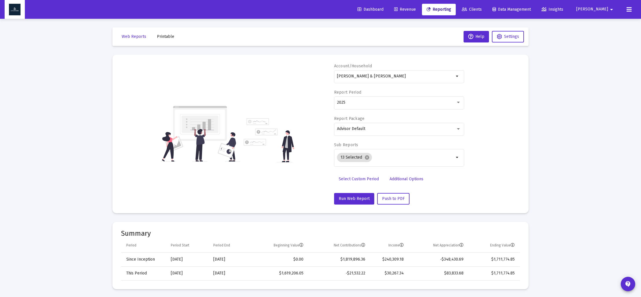
click at [365, 178] on span "Select Custom Period" at bounding box center [359, 179] width 40 height 5
click at [394, 103] on icon "Open calendar" at bounding box center [393, 102] width 6 height 6
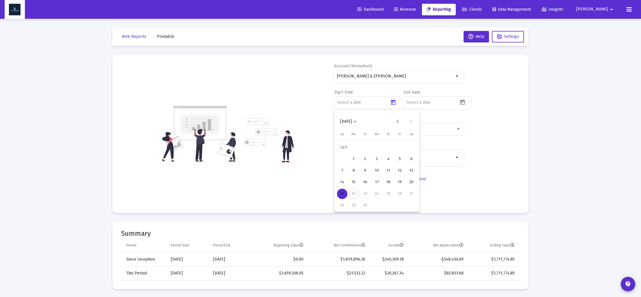
click at [357, 121] on span "[DATE]" at bounding box center [348, 121] width 16 height 5
click at [384, 196] on div "2024" at bounding box center [387, 197] width 18 height 10
click at [348, 175] on div "SEP" at bounding box center [346, 174] width 18 height 10
drag, startPoint x: 356, startPoint y: 209, endPoint x: 369, endPoint y: 197, distance: 17.4
click at [356, 208] on div "30" at bounding box center [354, 205] width 10 height 10
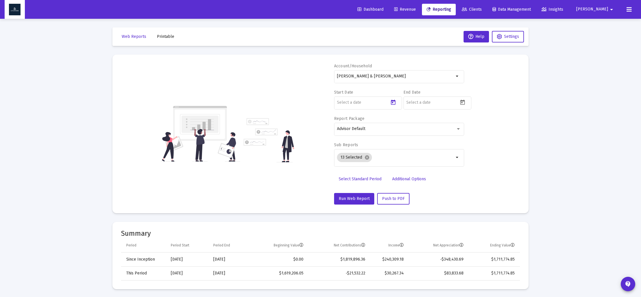
type input "[DATE]"
click at [462, 104] on icon "Open calendar" at bounding box center [463, 102] width 6 height 6
click at [426, 121] on polygon "Choose month and year" at bounding box center [424, 121] width 3 height 1
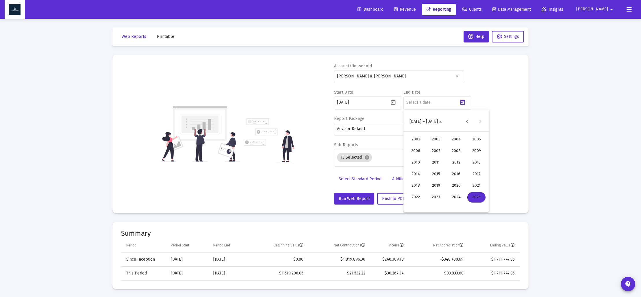
click at [458, 193] on div "2024" at bounding box center [456, 197] width 18 height 10
click at [471, 178] on div "DEC" at bounding box center [477, 174] width 18 height 10
click at [437, 206] on div "31" at bounding box center [435, 205] width 10 height 10
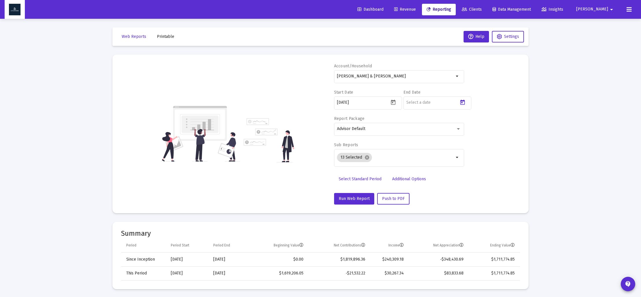
type input "[DATE]"
click at [367, 160] on mat-icon "cancel" at bounding box center [367, 157] width 5 height 5
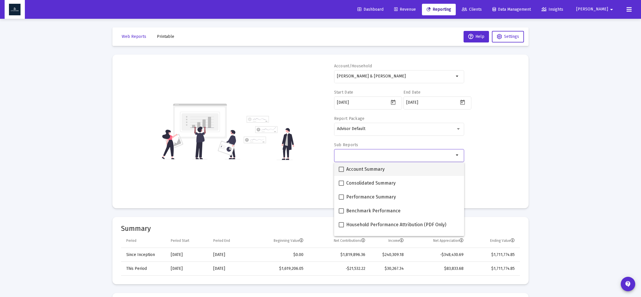
click at [341, 168] on span at bounding box center [341, 169] width 5 height 5
click at [341, 172] on input "Account Summary" at bounding box center [341, 172] width 0 height 0
checkbox input "true"
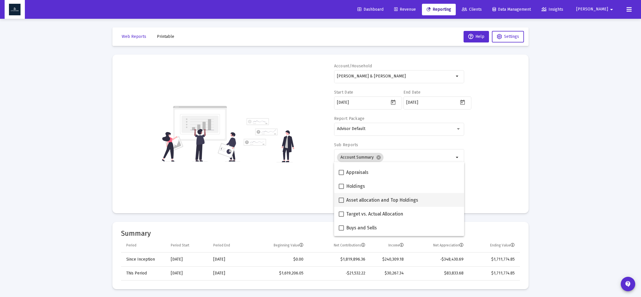
scroll to position [109, 0]
drag, startPoint x: 341, startPoint y: 198, endPoint x: 335, endPoint y: 198, distance: 6.1
click at [341, 198] on span at bounding box center [341, 198] width 5 height 5
click at [341, 202] on input "Asset allocation and Top Holdings" at bounding box center [341, 202] width 0 height 0
checkbox input "true"
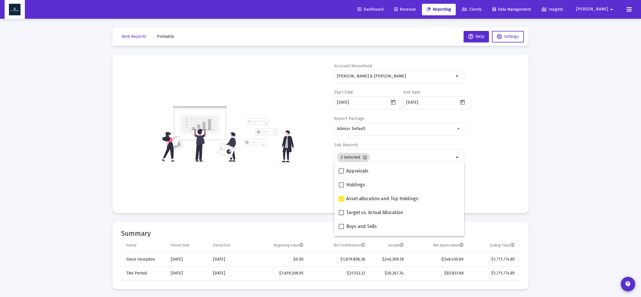
drag, startPoint x: 305, startPoint y: 191, endPoint x: 309, endPoint y: 191, distance: 3.8
click at [305, 191] on div "Account/[PERSON_NAME] & [PERSON_NAME] arrow_drop_down Start Date [DATE] End Dat…" at bounding box center [320, 133] width 399 height 141
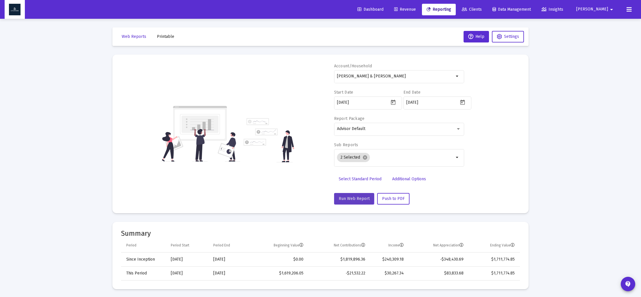
click at [345, 197] on span "Run Web Report" at bounding box center [354, 198] width 31 height 5
click at [394, 200] on span "Push to PDF" at bounding box center [393, 198] width 23 height 5
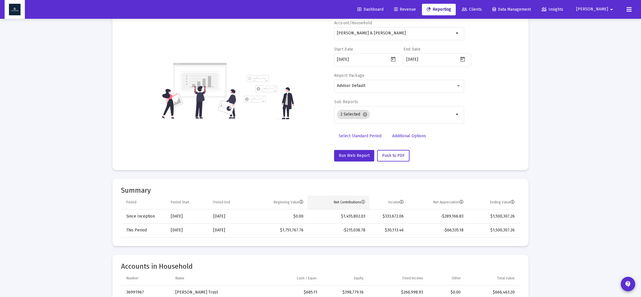
scroll to position [45, 0]
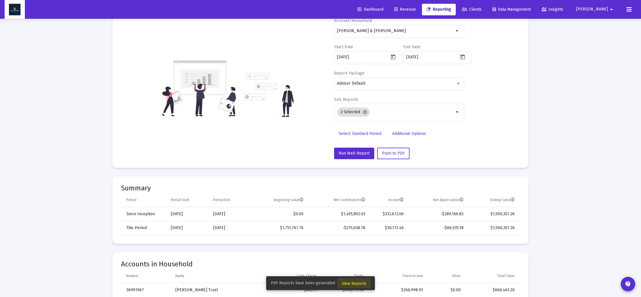
click at [353, 285] on span "View Reports" at bounding box center [354, 283] width 25 height 5
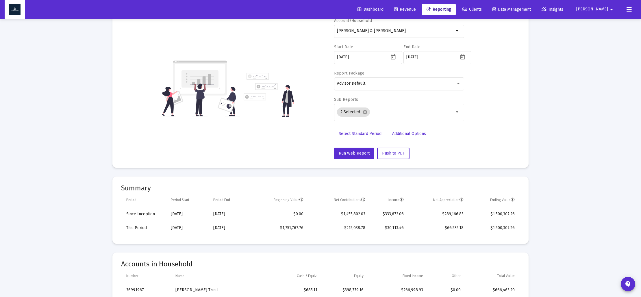
scroll to position [19, 0]
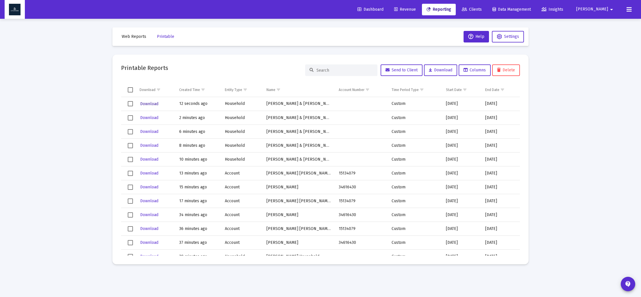
click at [152, 101] on button "Download" at bounding box center [149, 104] width 19 height 8
click at [129, 37] on span "Web Reports" at bounding box center [134, 36] width 25 height 5
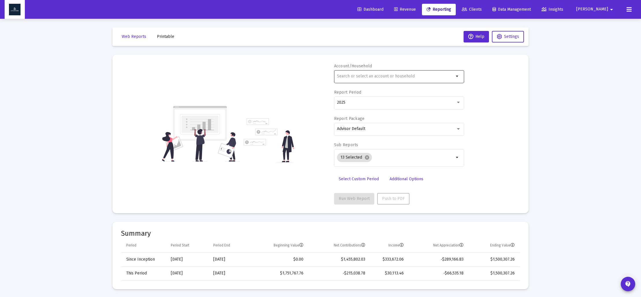
click at [354, 77] on input "text" at bounding box center [395, 76] width 117 height 5
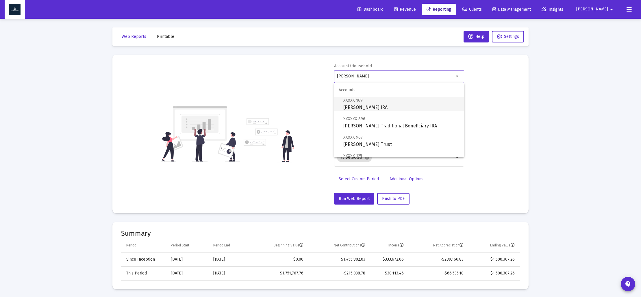
scroll to position [79, 0]
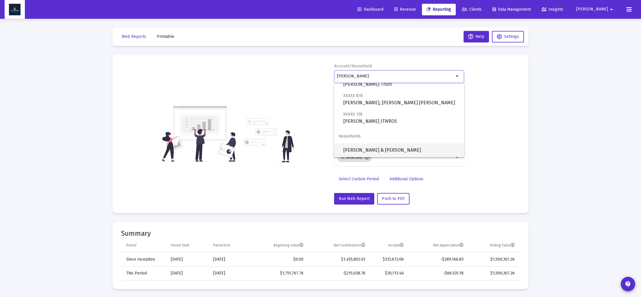
click at [378, 145] on span "[PERSON_NAME] & [PERSON_NAME]" at bounding box center [402, 150] width 116 height 14
type input "[PERSON_NAME] & [PERSON_NAME]"
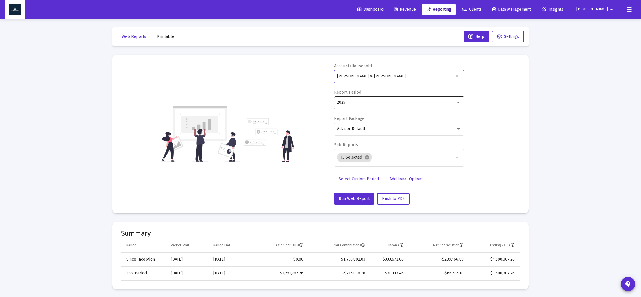
click at [459, 105] on div at bounding box center [458, 102] width 5 height 5
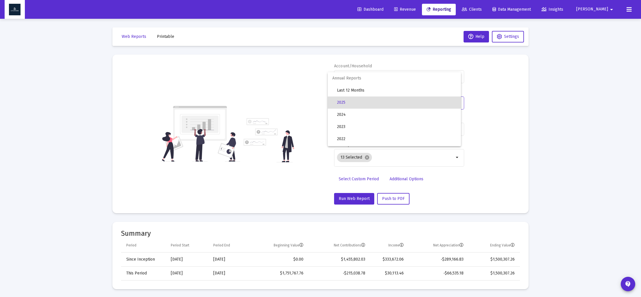
click at [354, 101] on span "2025" at bounding box center [396, 103] width 119 height 12
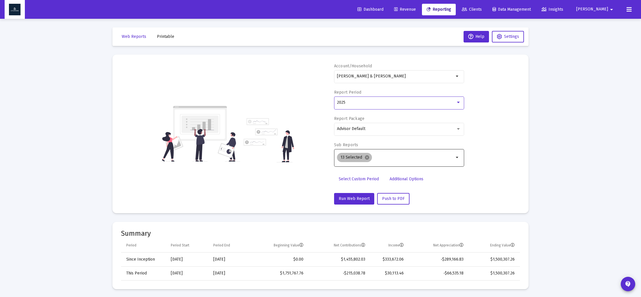
click at [366, 159] on mat-icon "cancel" at bounding box center [367, 157] width 5 height 5
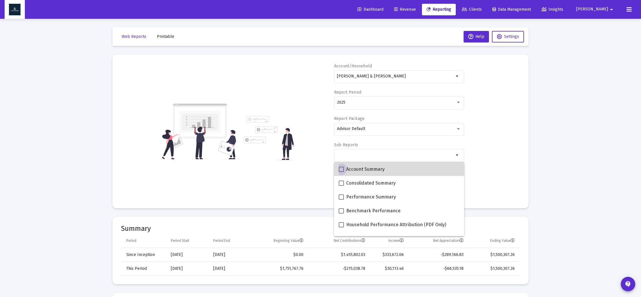
click at [343, 169] on span at bounding box center [341, 169] width 5 height 5
click at [341, 172] on input "Account Summary" at bounding box center [341, 172] width 0 height 0
checkbox input "true"
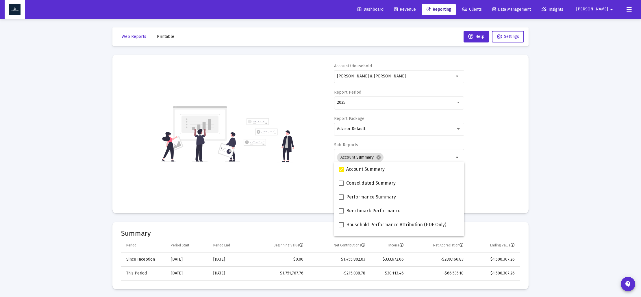
click at [319, 158] on div "Account/Household [PERSON_NAME] & [PERSON_NAME] arrow_drop_down Report Period 2…" at bounding box center [320, 133] width 399 height 141
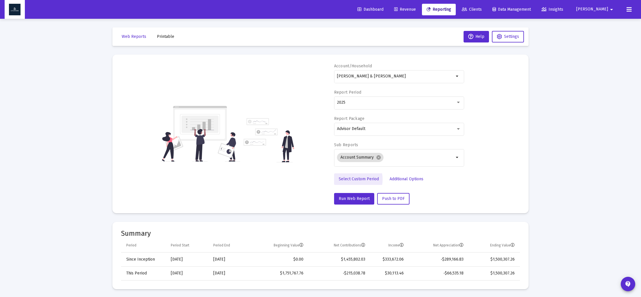
click at [349, 180] on span "Select Custom Period" at bounding box center [359, 179] width 40 height 5
click at [396, 104] on icon "Open calendar" at bounding box center [393, 102] width 5 height 5
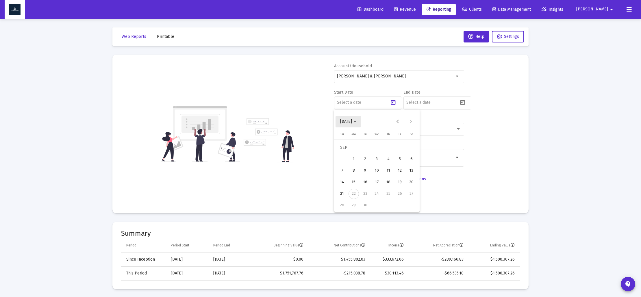
click at [357, 122] on polygon "Choose month and year" at bounding box center [355, 121] width 3 height 1
click at [404, 195] on div "2025" at bounding box center [407, 197] width 18 height 10
click at [393, 152] on div "MAR" at bounding box center [387, 151] width 18 height 10
click at [357, 202] on div "31" at bounding box center [354, 205] width 10 height 10
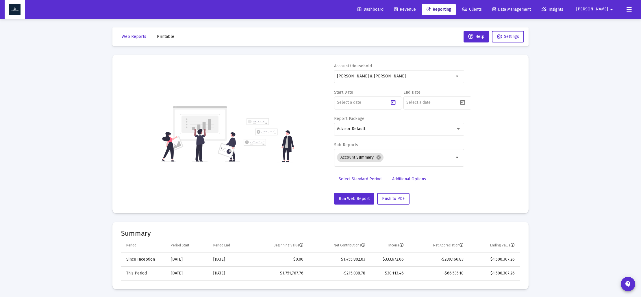
type input "[DATE]"
click at [461, 101] on icon "Open calendar" at bounding box center [463, 102] width 5 height 5
click at [426, 123] on span "[DATE]" at bounding box center [418, 121] width 16 height 5
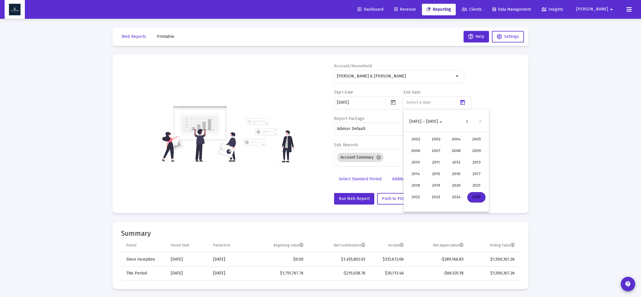
click at [475, 195] on div "2025" at bounding box center [477, 197] width 18 height 10
click at [439, 163] on div "JUN" at bounding box center [436, 163] width 18 height 10
drag, startPoint x: 427, startPoint y: 205, endPoint x: 421, endPoint y: 204, distance: 5.9
click at [427, 205] on div "30" at bounding box center [423, 205] width 10 height 10
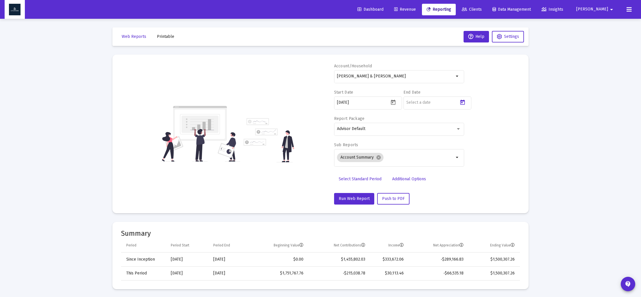
type input "[DATE]"
click at [377, 157] on mat-icon "cancel" at bounding box center [378, 157] width 5 height 5
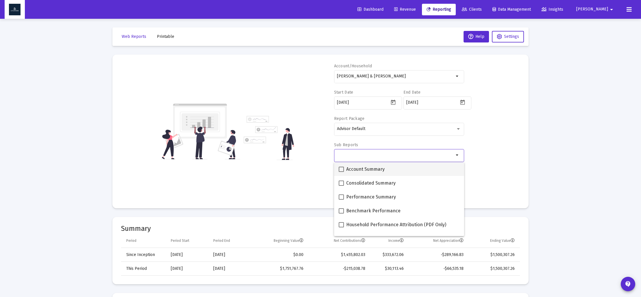
drag, startPoint x: 341, startPoint y: 169, endPoint x: 351, endPoint y: 173, distance: 10.7
click at [341, 169] on span at bounding box center [341, 169] width 5 height 5
click at [341, 172] on input "Account Summary" at bounding box center [341, 172] width 0 height 0
checkbox input "true"
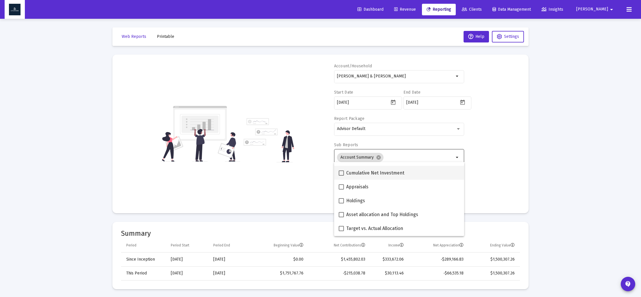
scroll to position [94, 0]
click at [341, 215] on span at bounding box center [341, 214] width 5 height 5
click at [341, 217] on input "Asset allocation and Top Holdings" at bounding box center [341, 217] width 0 height 0
checkbox input "true"
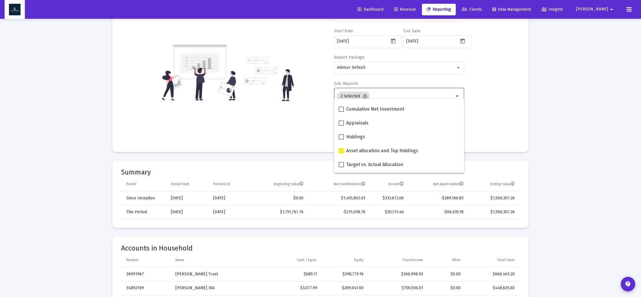
scroll to position [70, 0]
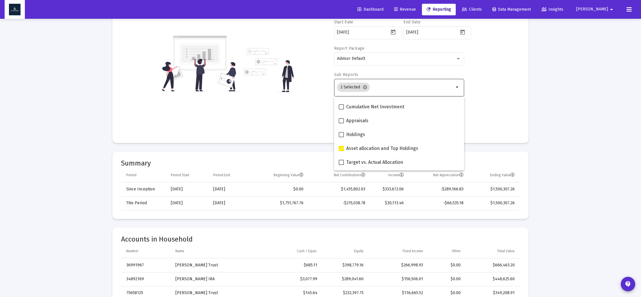
click at [306, 110] on div "Account/[PERSON_NAME] & [PERSON_NAME] arrow_drop_down Start Date [DATE] End Dat…" at bounding box center [320, 63] width 399 height 141
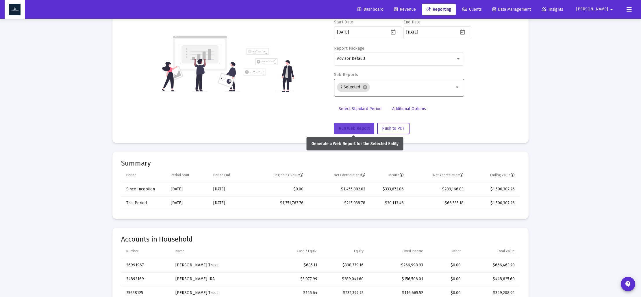
click at [359, 128] on span "Run Web Report" at bounding box center [354, 128] width 31 height 5
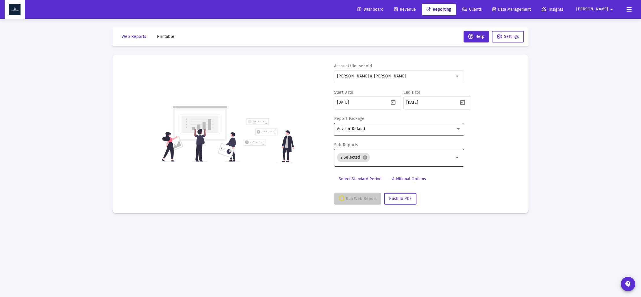
scroll to position [0, 0]
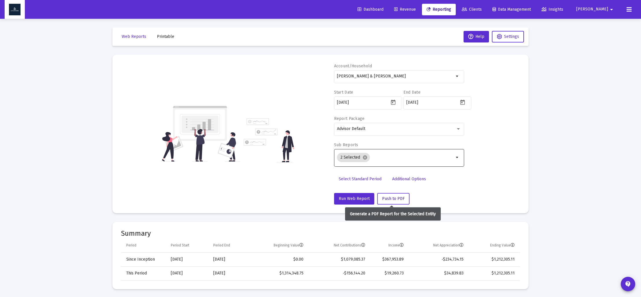
click at [388, 197] on span "Push to PDF" at bounding box center [393, 198] width 23 height 5
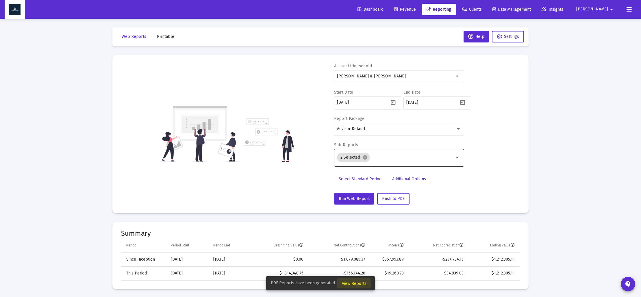
click at [352, 283] on span "View Reports" at bounding box center [354, 283] width 25 height 5
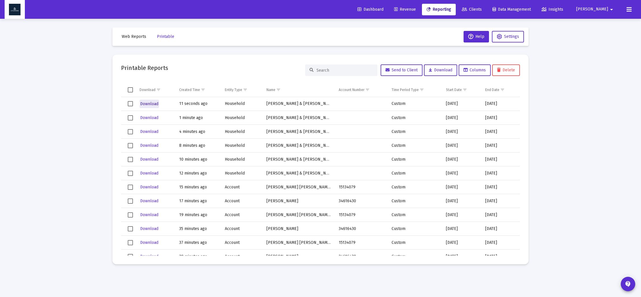
click at [144, 103] on span "Download" at bounding box center [149, 103] width 18 height 5
